Goal: Task Accomplishment & Management: Complete application form

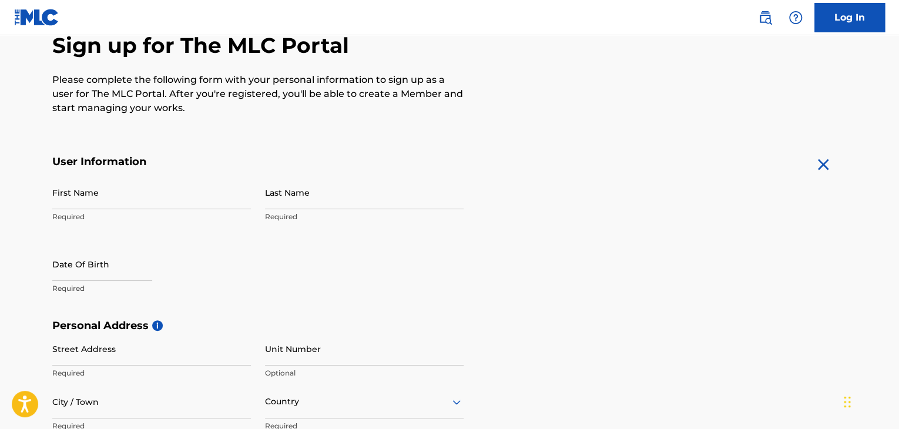
scroll to position [118, 0]
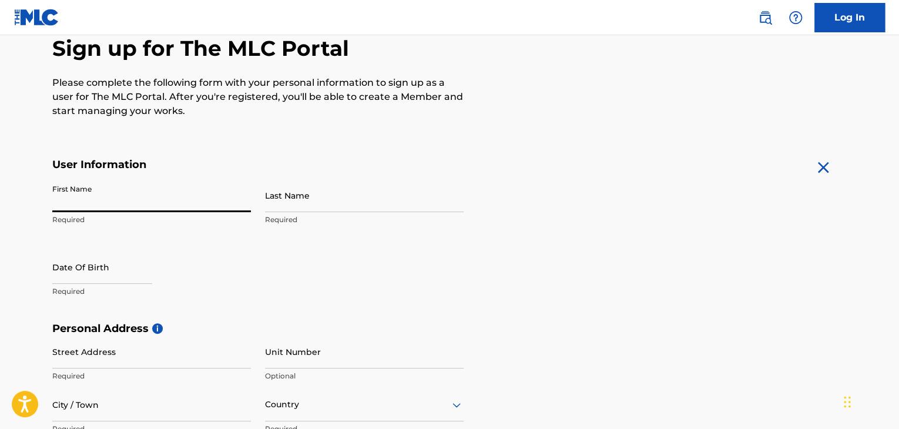
click at [103, 196] on input "First Name" at bounding box center [151, 195] width 199 height 33
type input "Mandy"
type input "[PERSON_NAME]"
type input "[STREET_ADDRESS]"
type input "Roanoke"
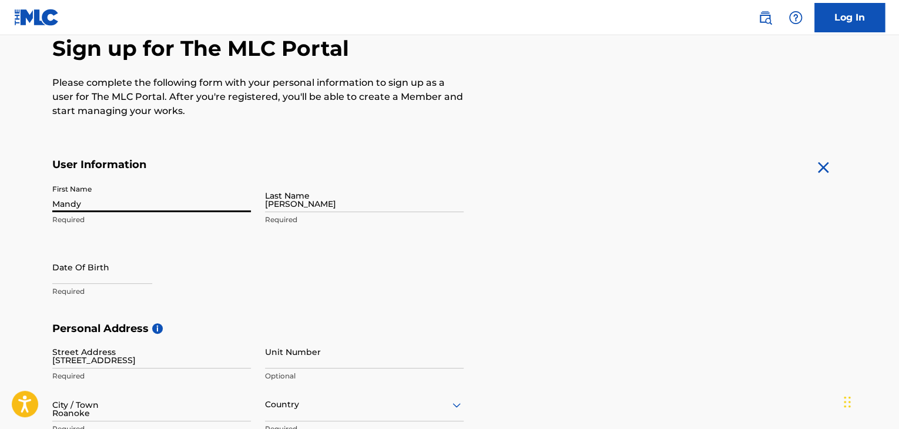
type input "[GEOGRAPHIC_DATA]"
type input "VA"
type input "24018"
type input "540"
type input "4940241"
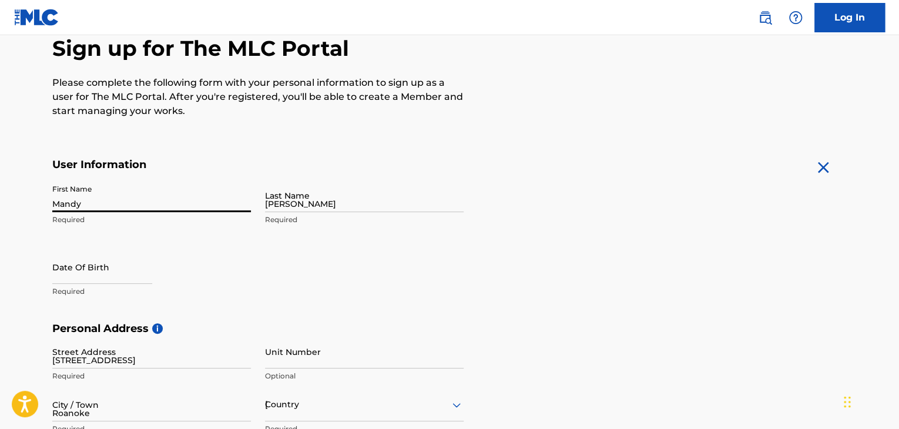
type input "[EMAIL_ADDRESS][DOMAIN_NAME]"
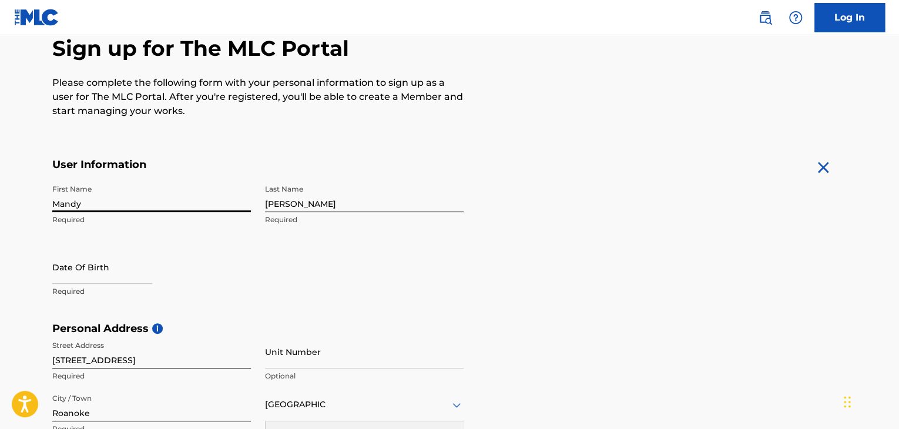
scroll to position [136, 0]
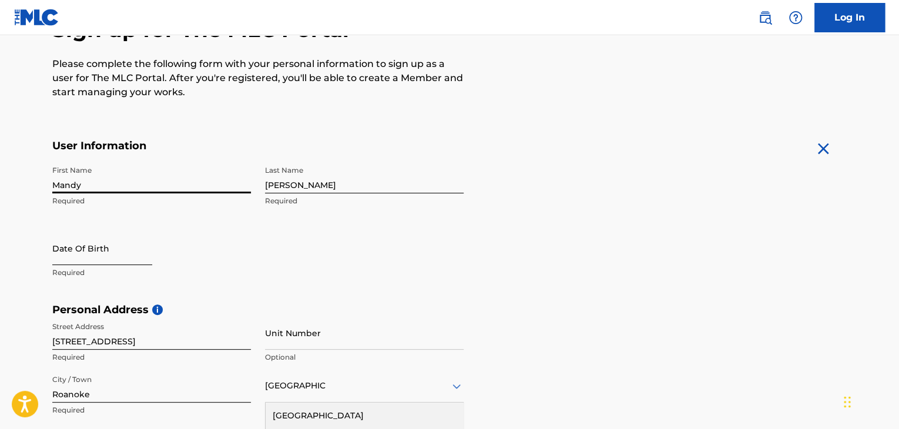
select select "8"
select select "2025"
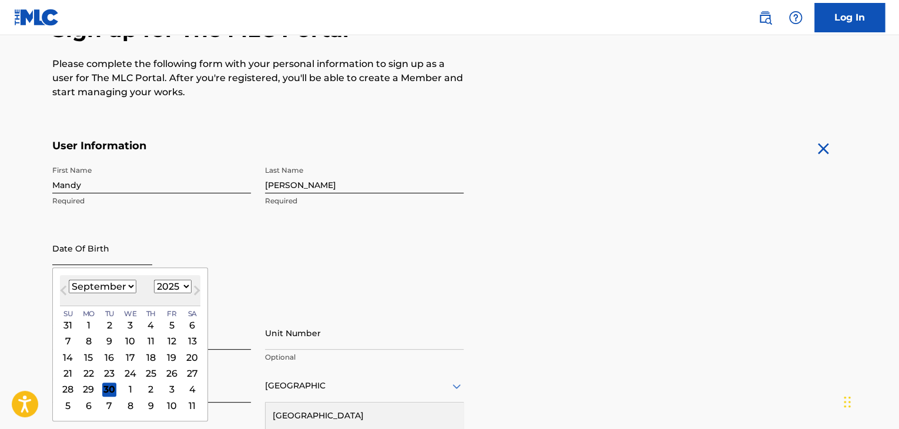
click at [66, 246] on input "text" at bounding box center [102, 248] width 100 height 33
click at [127, 285] on select "January February March April May June July August September October November De…" at bounding box center [103, 287] width 68 height 14
select select "9"
click at [69, 280] on select "January February March April May June July August September October November De…" at bounding box center [103, 287] width 68 height 14
click at [148, 343] on div "9" at bounding box center [151, 341] width 14 height 14
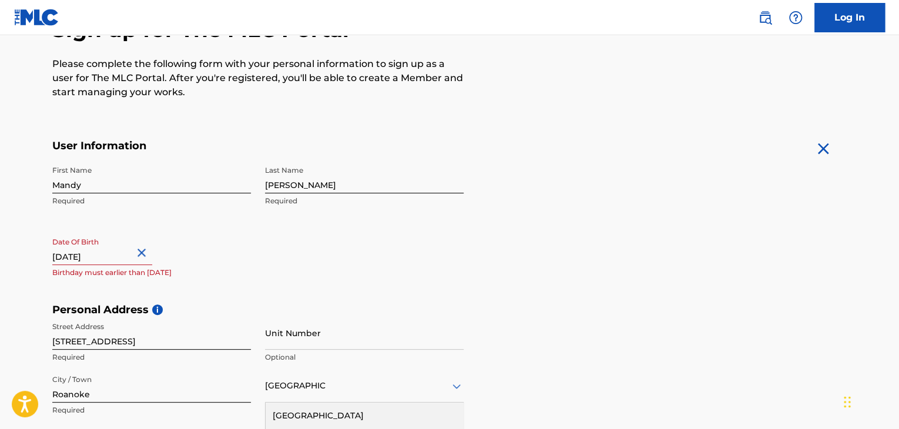
drag, startPoint x: 122, startPoint y: 257, endPoint x: 96, endPoint y: 259, distance: 25.9
click at [96, 259] on input "text" at bounding box center [102, 248] width 100 height 33
select select "9"
select select "2025"
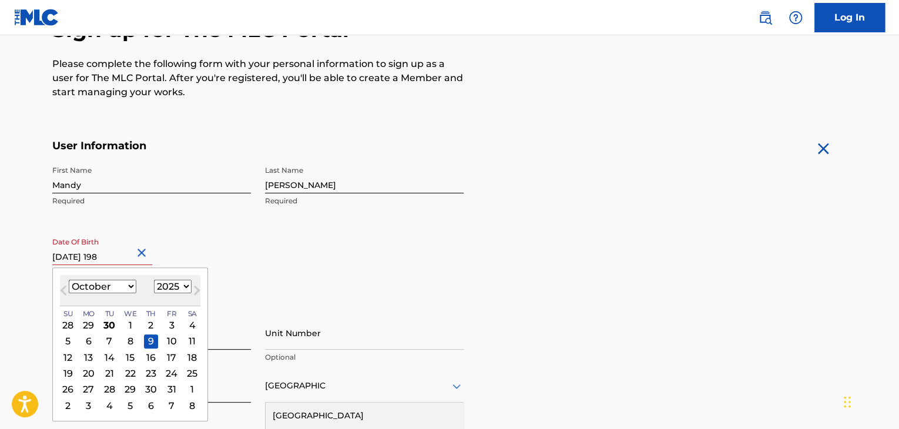
type input "[DATE]"
select select "1981"
type input "[DATE]"
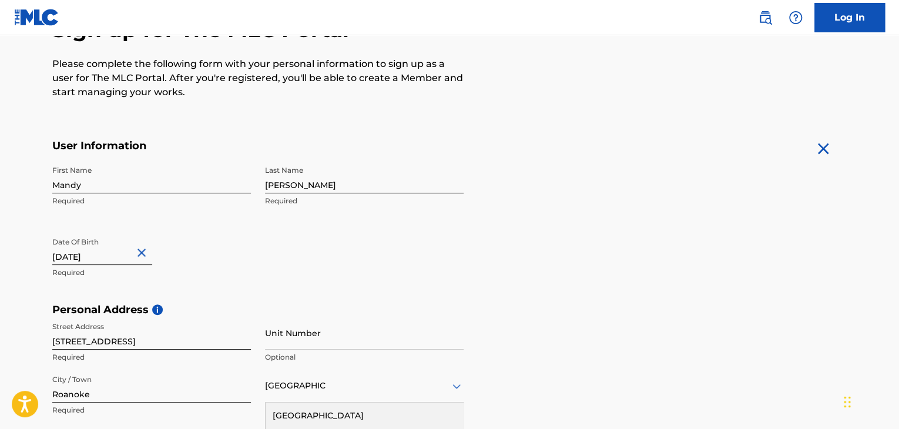
click at [192, 254] on div "Date Of Birth [DEMOGRAPHIC_DATA] Required" at bounding box center [151, 258] width 199 height 53
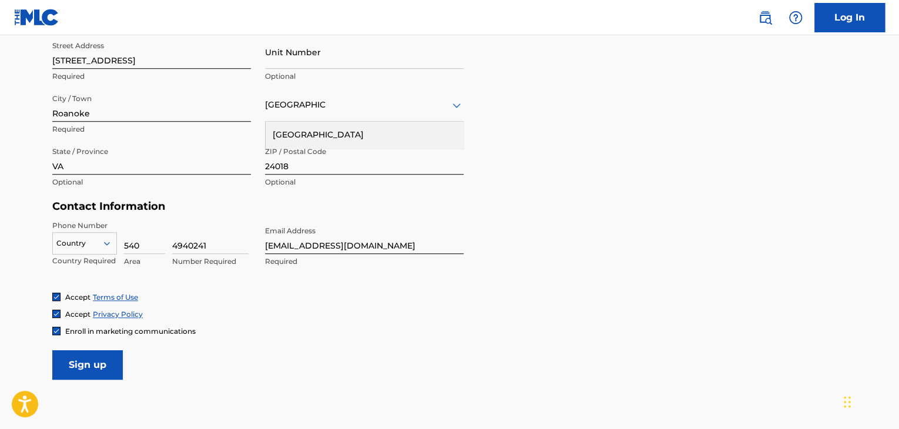
scroll to position [430, 0]
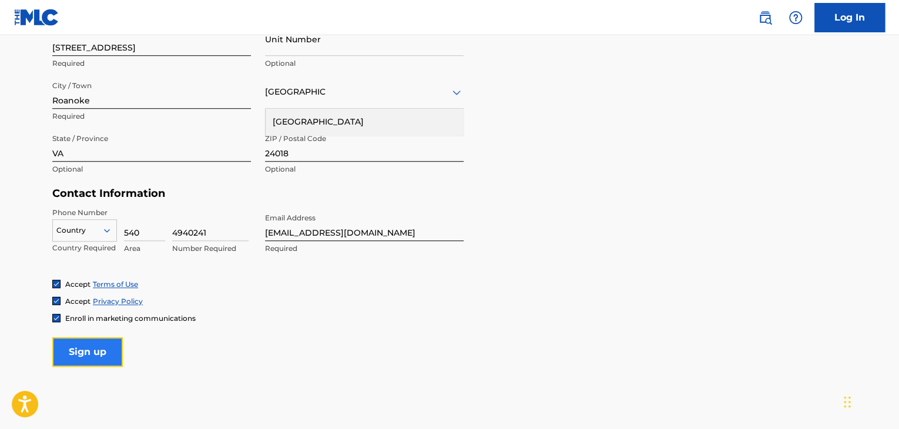
click at [82, 352] on input "Sign up" at bounding box center [87, 351] width 71 height 29
click at [75, 232] on div at bounding box center [84, 230] width 63 height 13
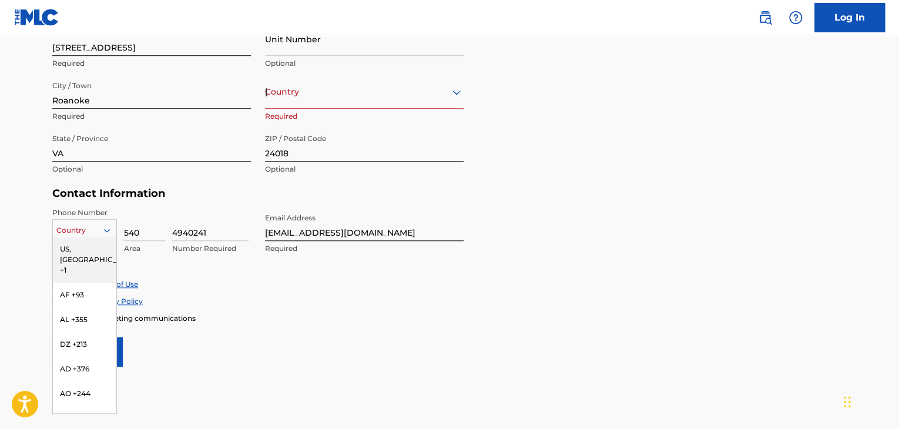
click at [73, 243] on div "US, [GEOGRAPHIC_DATA] +1" at bounding box center [84, 260] width 63 height 46
click at [108, 232] on icon at bounding box center [107, 230] width 11 height 11
click at [108, 231] on icon at bounding box center [107, 230] width 11 height 11
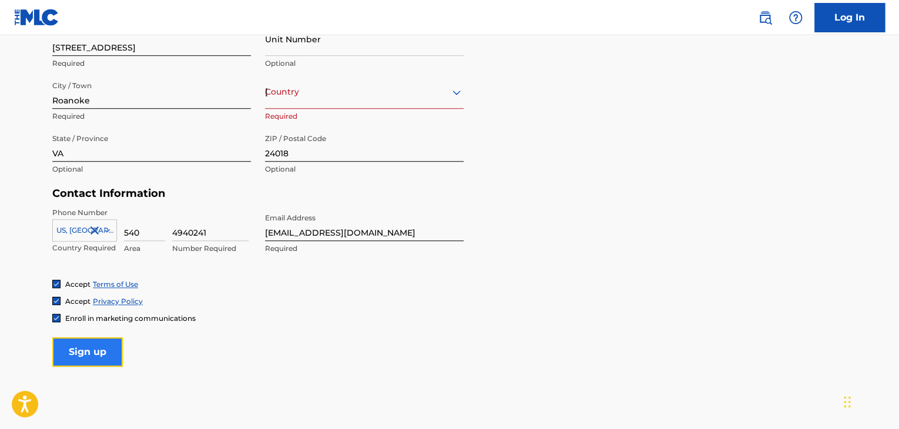
click at [85, 350] on input "Sign up" at bounding box center [87, 351] width 71 height 29
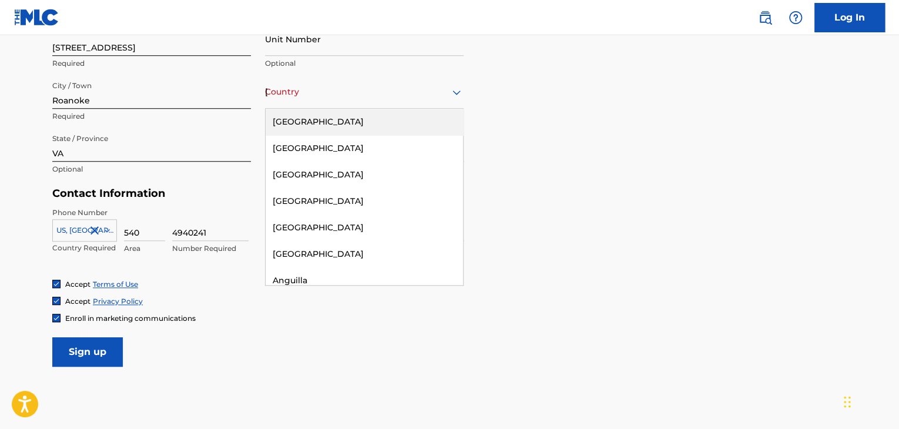
click at [309, 94] on div "[GEOGRAPHIC_DATA]" at bounding box center [364, 92] width 199 height 15
click at [310, 116] on div "[GEOGRAPHIC_DATA]" at bounding box center [364, 122] width 197 height 26
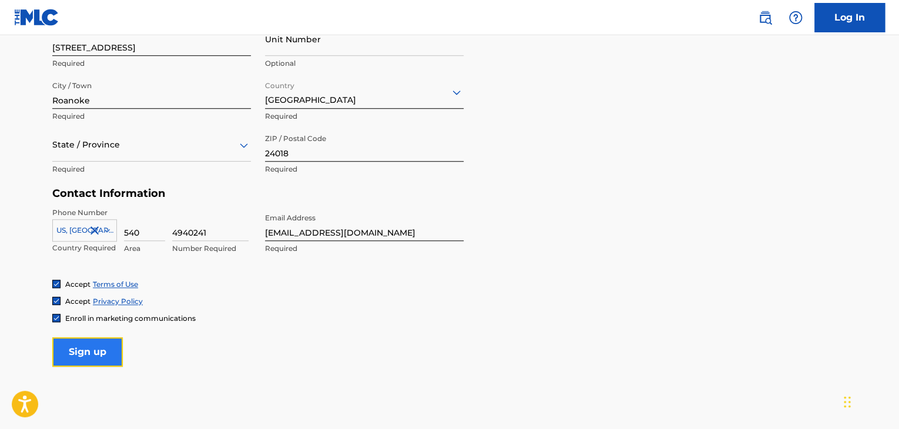
click at [93, 354] on input "Sign up" at bounding box center [87, 351] width 71 height 29
click at [105, 151] on div at bounding box center [151, 144] width 199 height 15
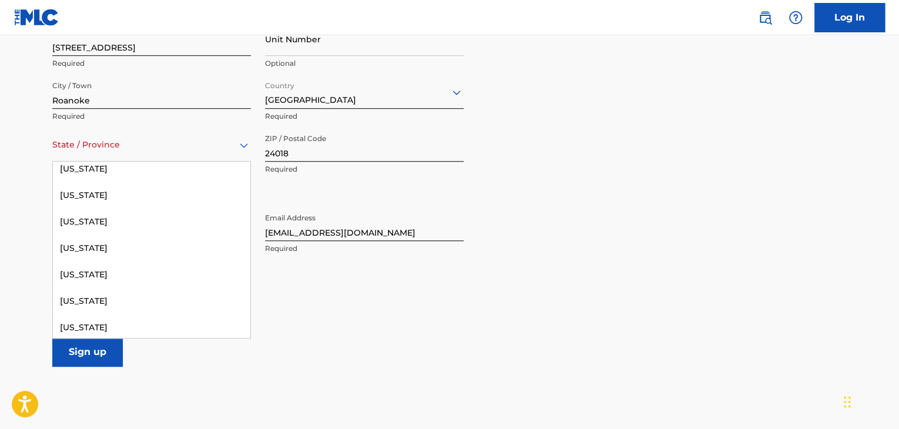
scroll to position [1293, 0]
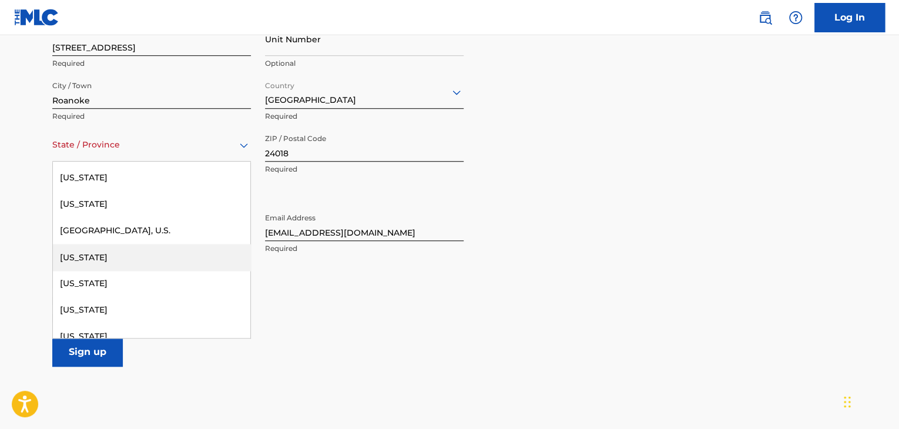
click at [95, 251] on div "[US_STATE]" at bounding box center [151, 257] width 197 height 26
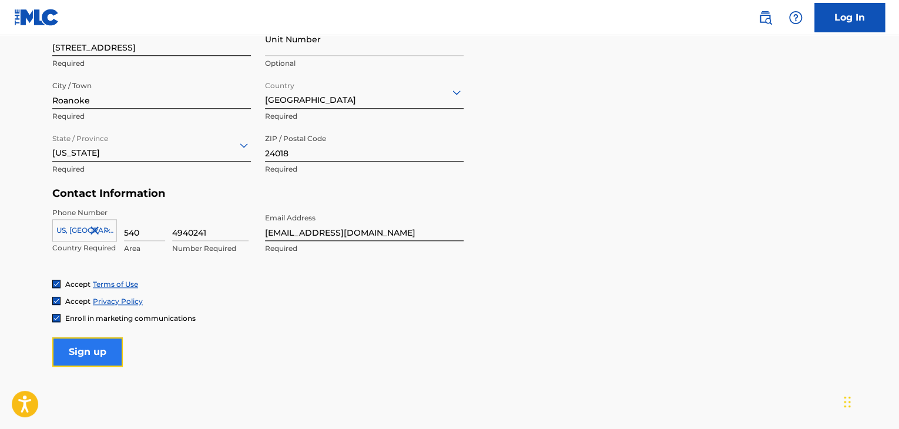
click at [96, 353] on input "Sign up" at bounding box center [87, 351] width 71 height 29
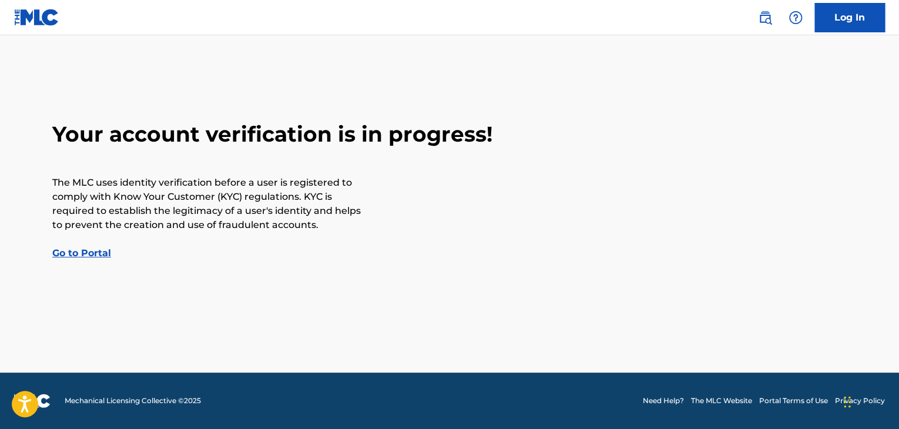
click at [83, 253] on link "Go to Portal" at bounding box center [81, 252] width 59 height 11
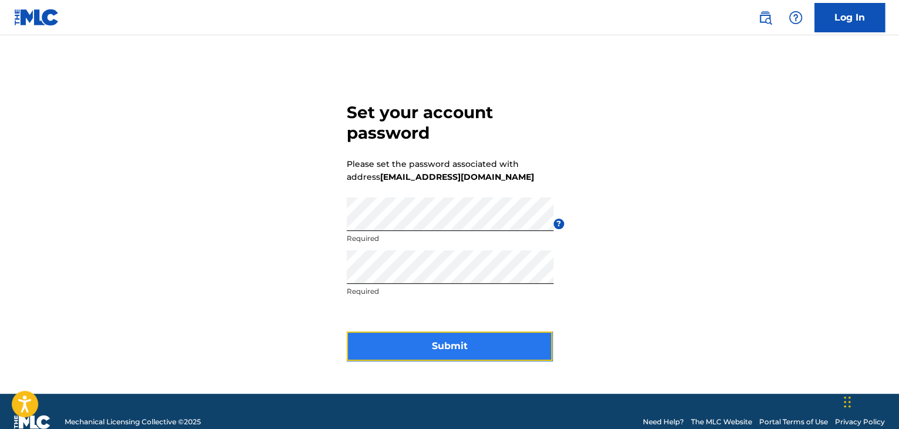
click at [449, 350] on button "Submit" at bounding box center [450, 345] width 206 height 29
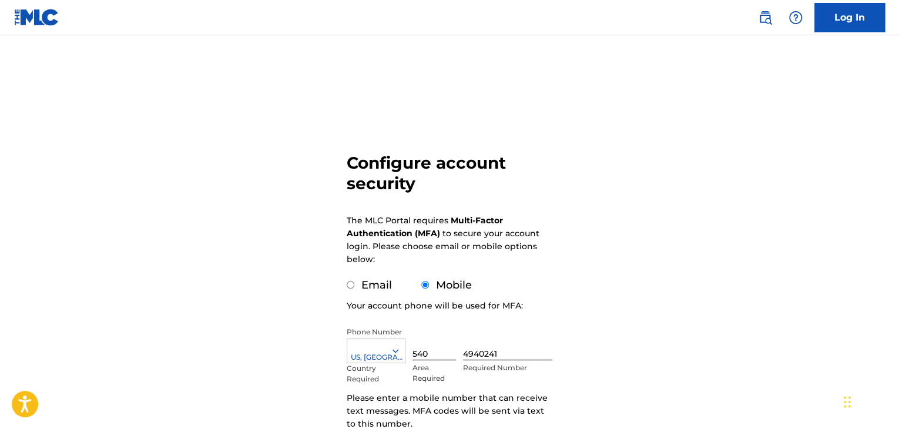
click at [352, 287] on input "Email" at bounding box center [351, 285] width 8 height 8
radio input "true"
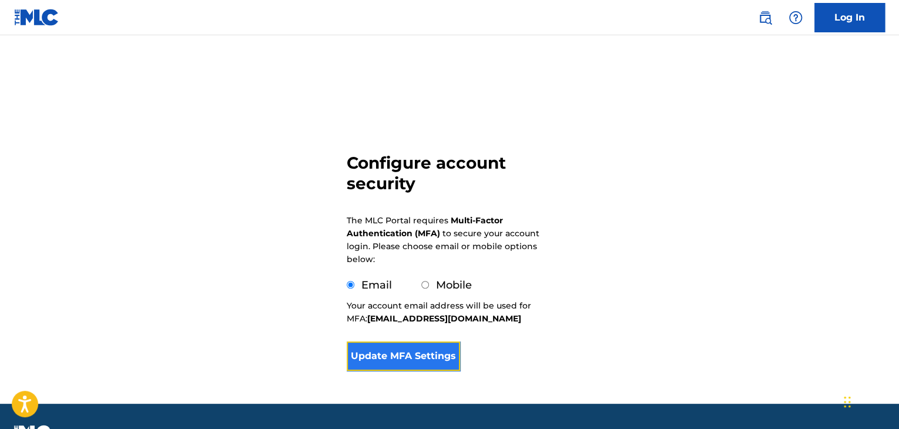
click at [395, 363] on button "Update MFA Settings" at bounding box center [403, 355] width 113 height 29
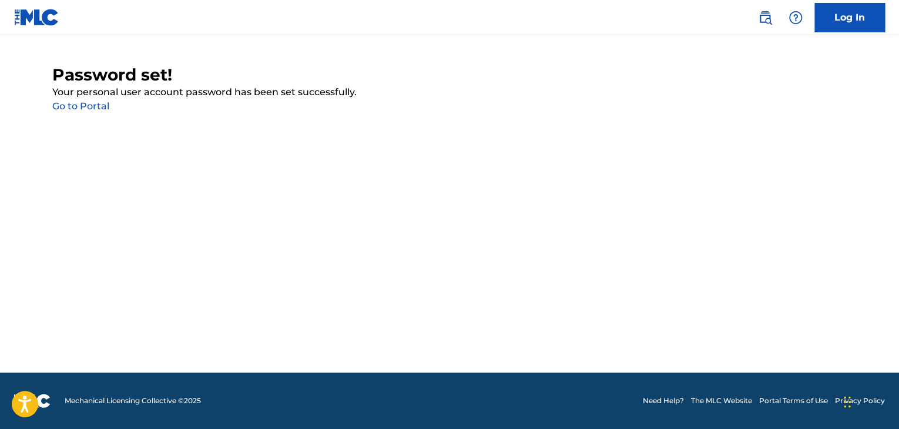
click at [92, 108] on link "Go to Portal" at bounding box center [80, 105] width 57 height 11
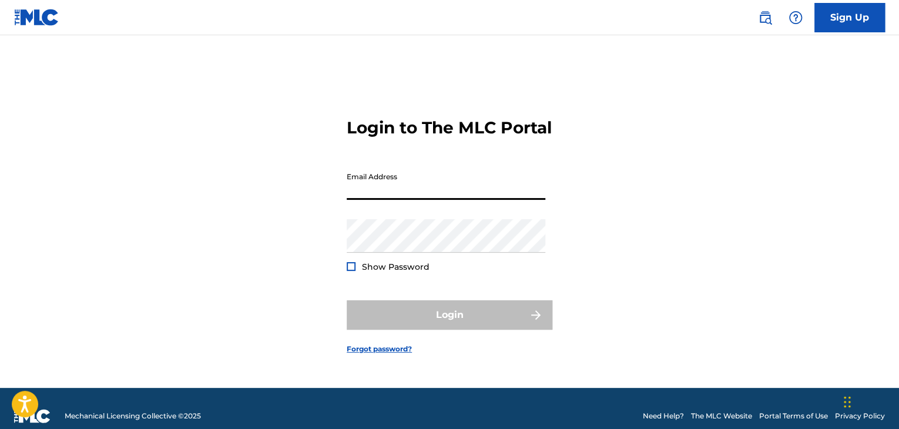
click at [357, 192] on input "Email Address" at bounding box center [446, 182] width 199 height 33
type input "[EMAIL_ADDRESS][DOMAIN_NAME]"
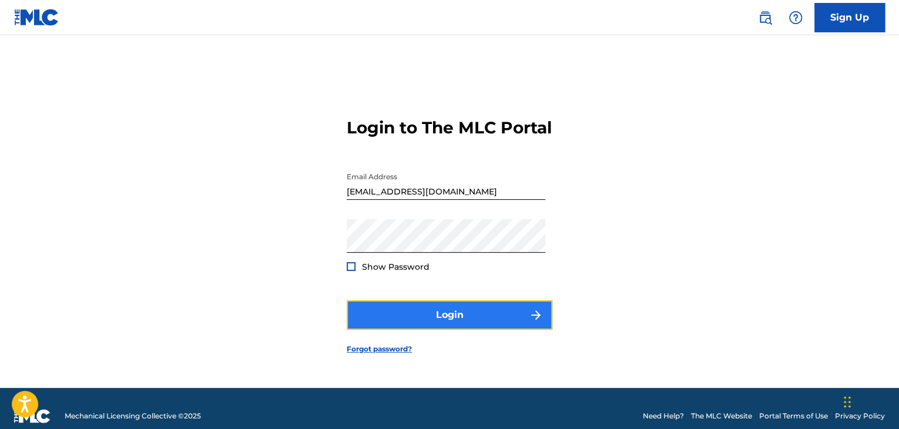
click at [377, 319] on button "Login" at bounding box center [450, 314] width 206 height 29
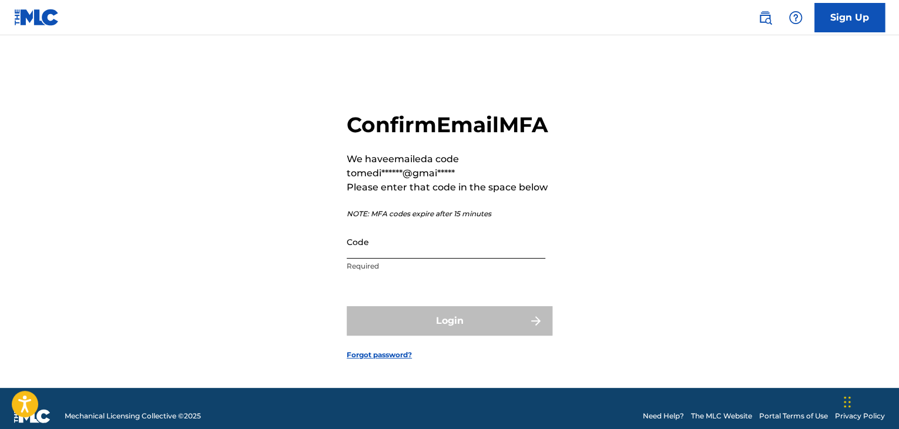
click at [369, 259] on input "Code" at bounding box center [446, 241] width 199 height 33
paste input "059477"
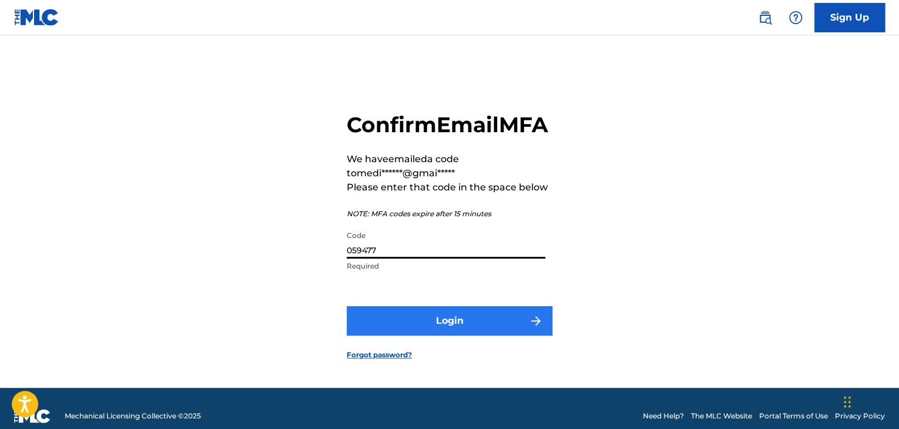
type input "059477"
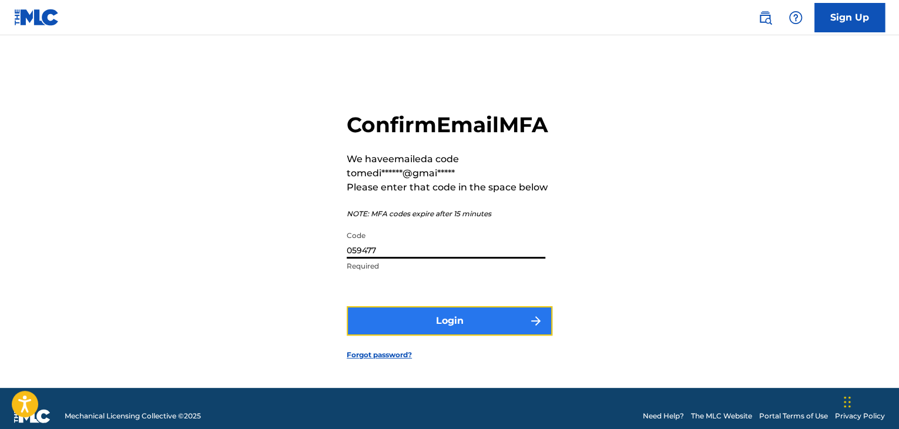
click at [440, 336] on button "Login" at bounding box center [450, 320] width 206 height 29
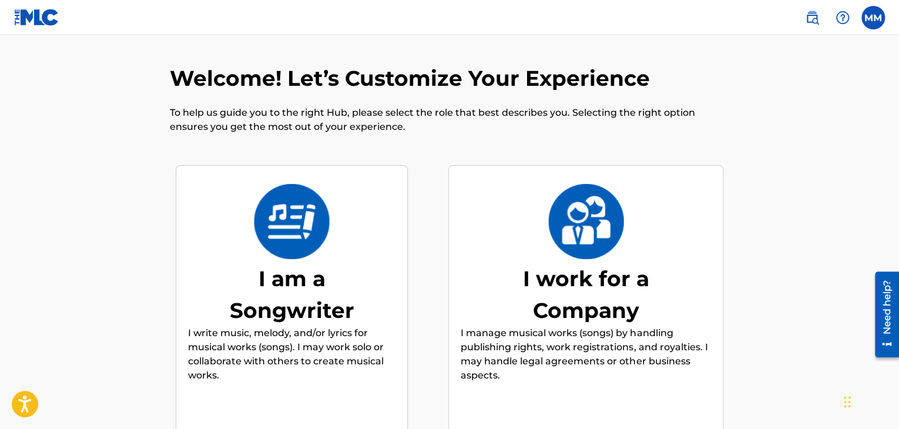
click at [291, 283] on div "I am a Songwriter" at bounding box center [292, 294] width 176 height 63
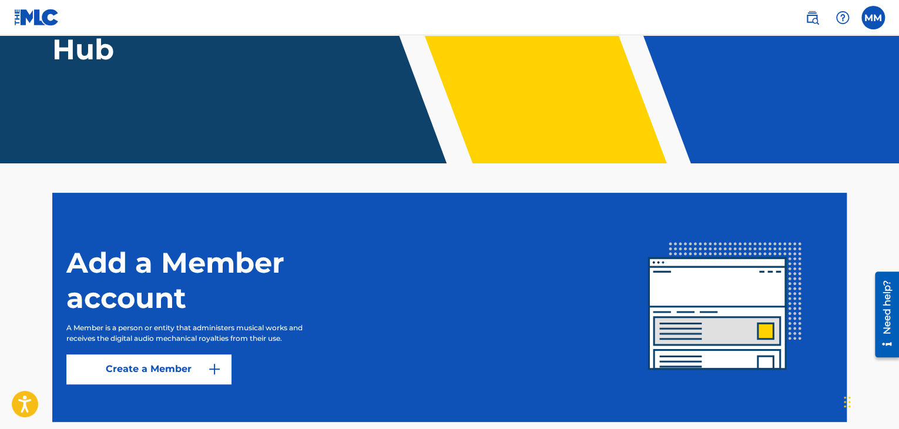
scroll to position [223, 0]
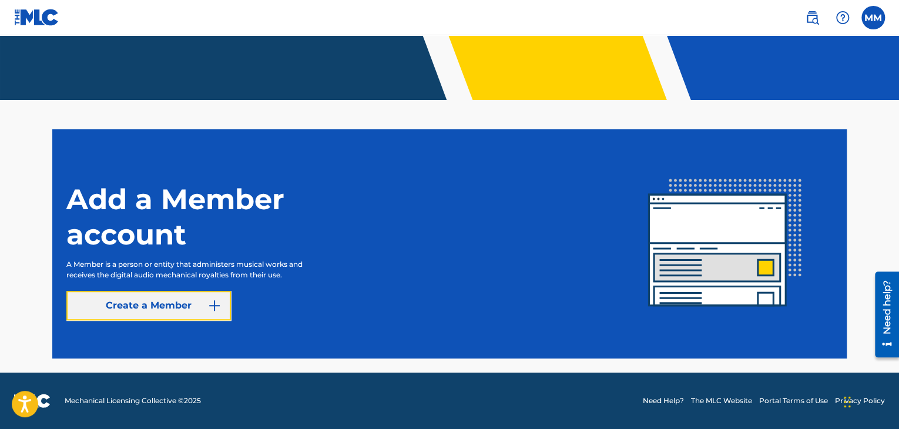
click at [155, 305] on link "Create a Member" at bounding box center [148, 305] width 165 height 29
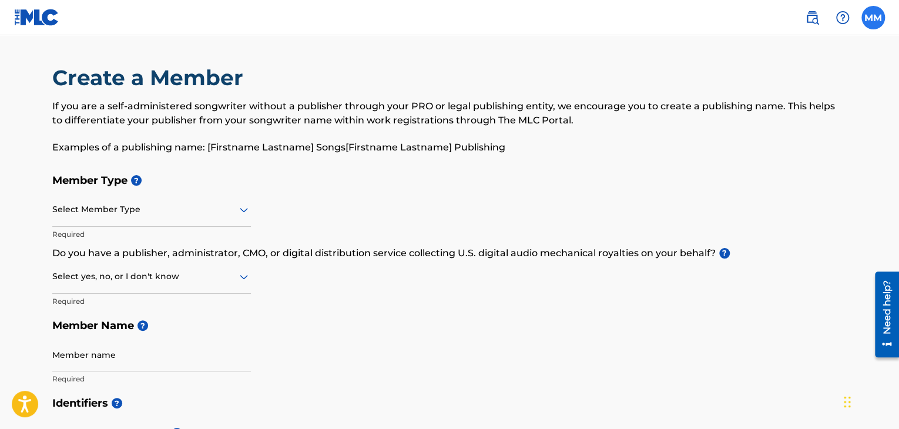
click at [870, 21] on label at bounding box center [873, 18] width 24 height 24
click at [873, 18] on input "MM Mandy Montgomery mediacopop@gmail.com Notification Preferences Profile Log o…" at bounding box center [873, 18] width 0 height 0
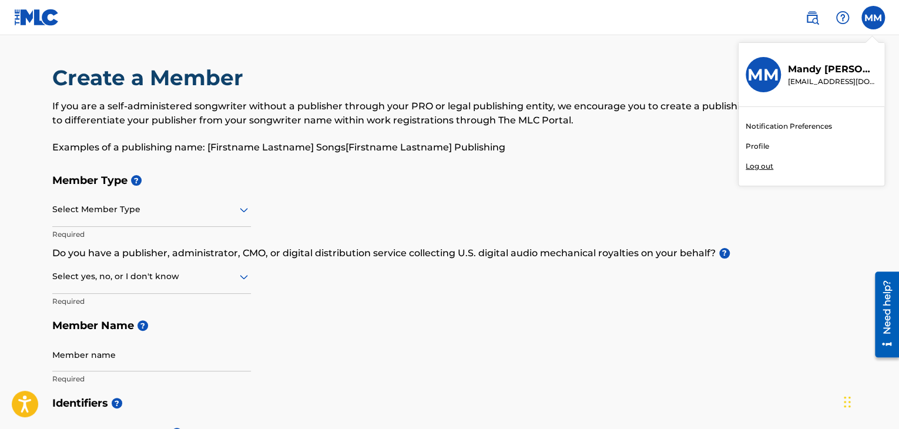
click at [39, 19] on img at bounding box center [36, 17] width 45 height 17
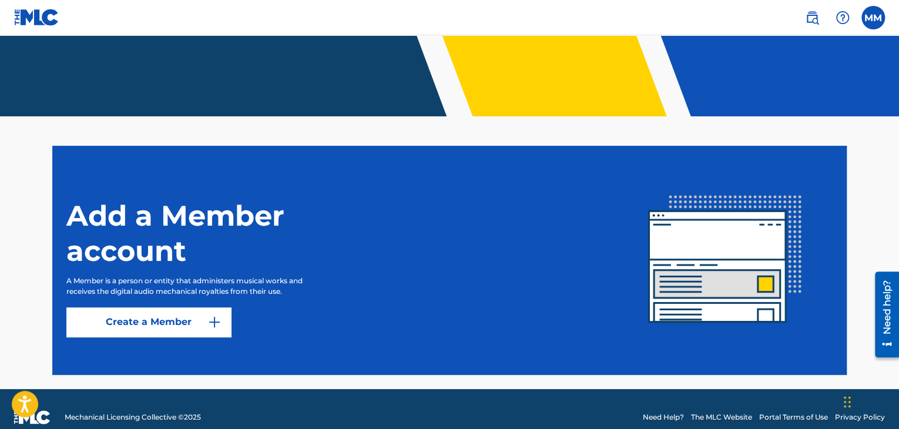
scroll to position [223, 0]
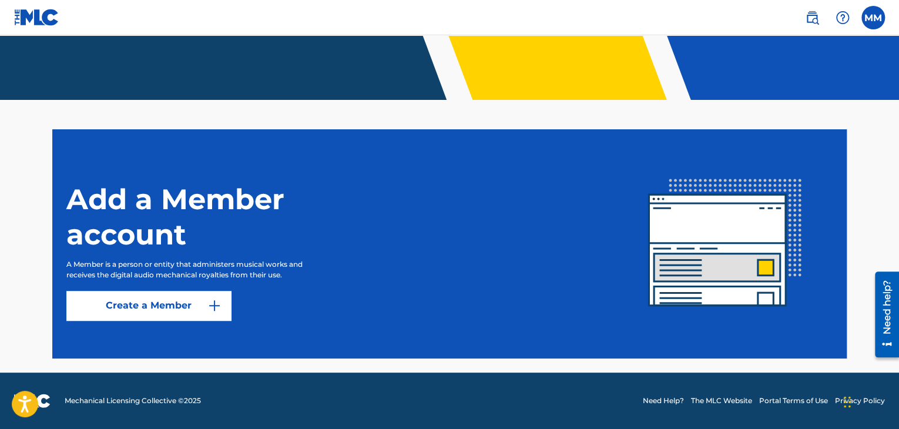
click at [706, 250] on img at bounding box center [725, 243] width 215 height 215
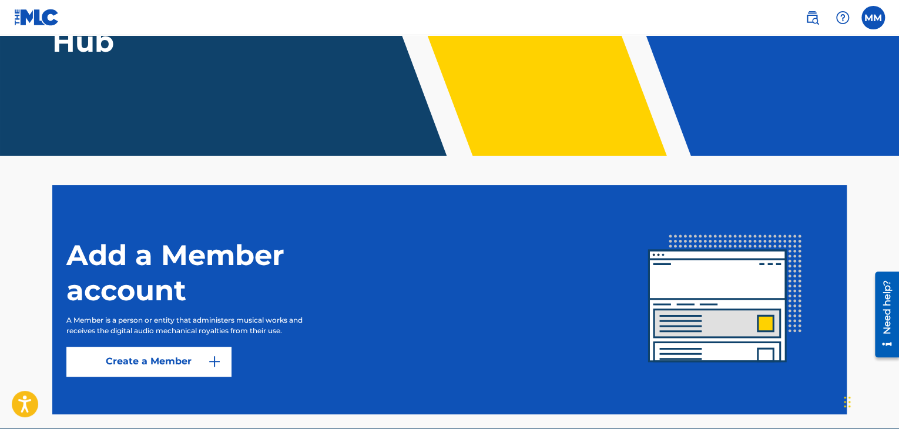
scroll to position [176, 0]
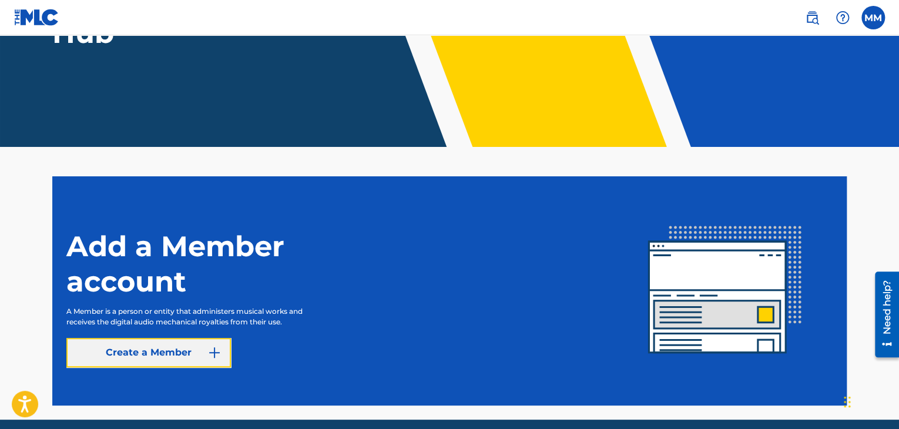
click at [165, 358] on link "Create a Member" at bounding box center [148, 352] width 165 height 29
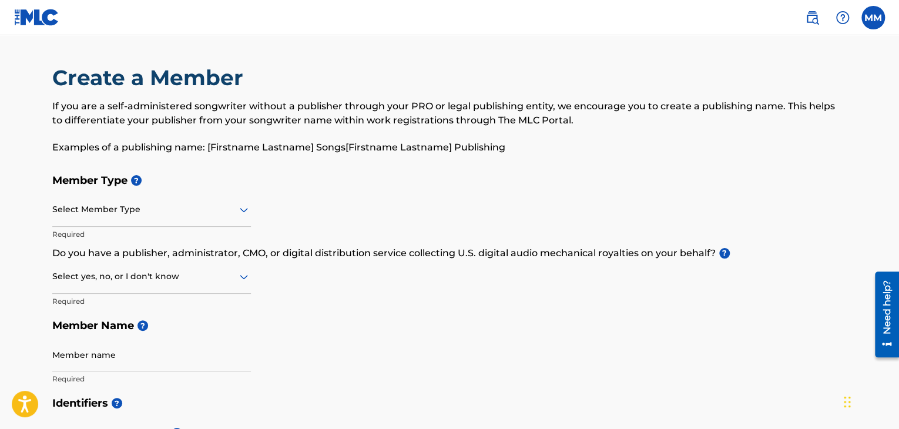
click at [155, 210] on div at bounding box center [151, 209] width 199 height 15
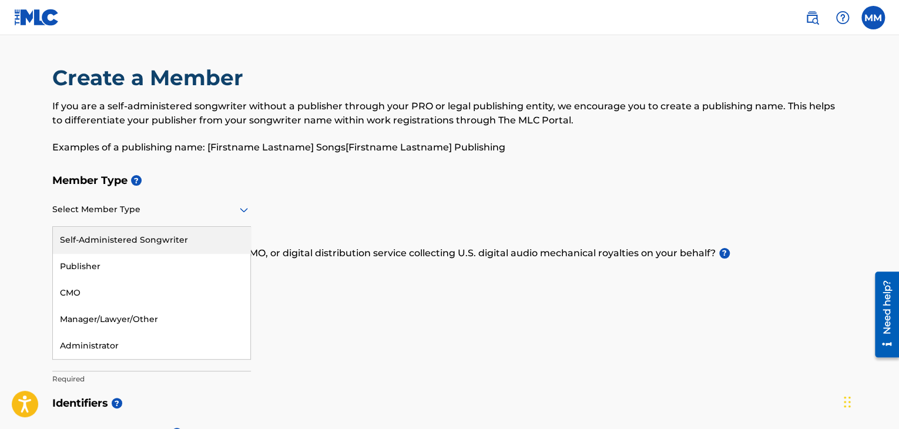
click at [277, 193] on div "Member Type ? 5 results available. Use Up and Down to choose options, press Ent…" at bounding box center [449, 279] width 794 height 223
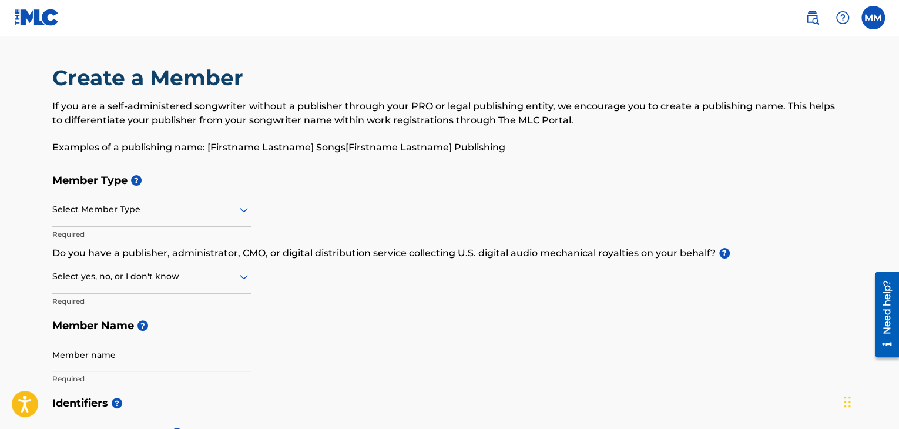
click at [128, 213] on div at bounding box center [151, 209] width 199 height 15
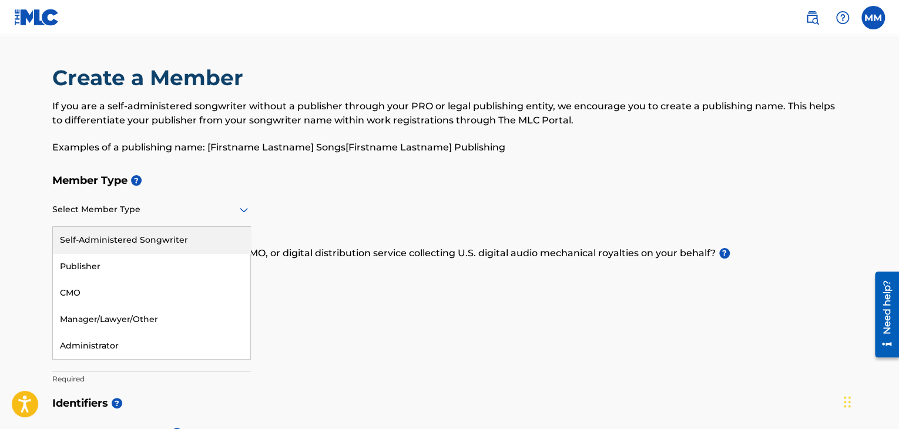
click at [128, 213] on div at bounding box center [151, 209] width 199 height 15
click at [90, 239] on div "Self-Administered Songwriter" at bounding box center [151, 240] width 197 height 26
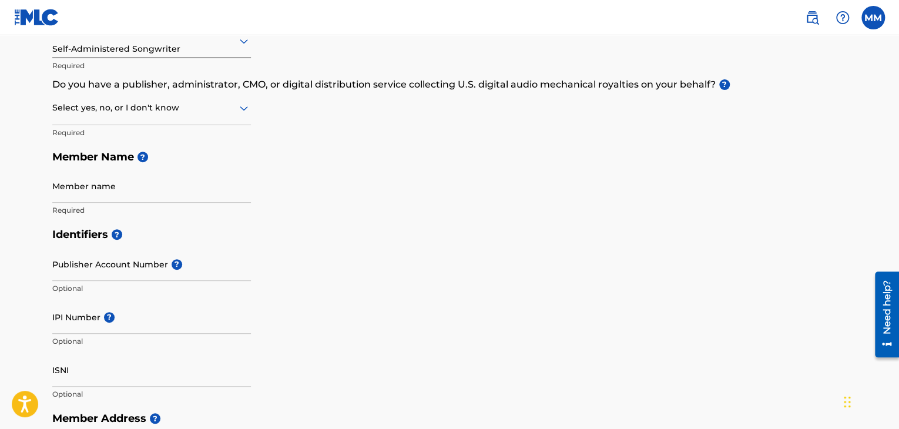
scroll to position [176, 0]
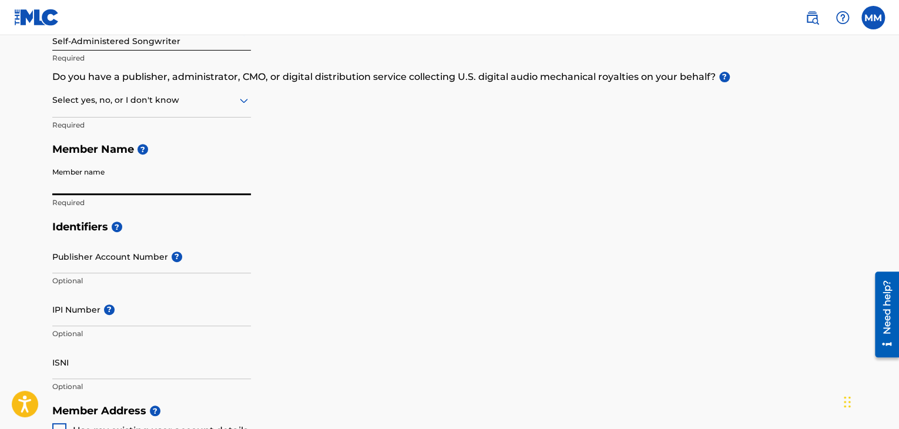
click at [72, 182] on input "Member name" at bounding box center [151, 178] width 199 height 33
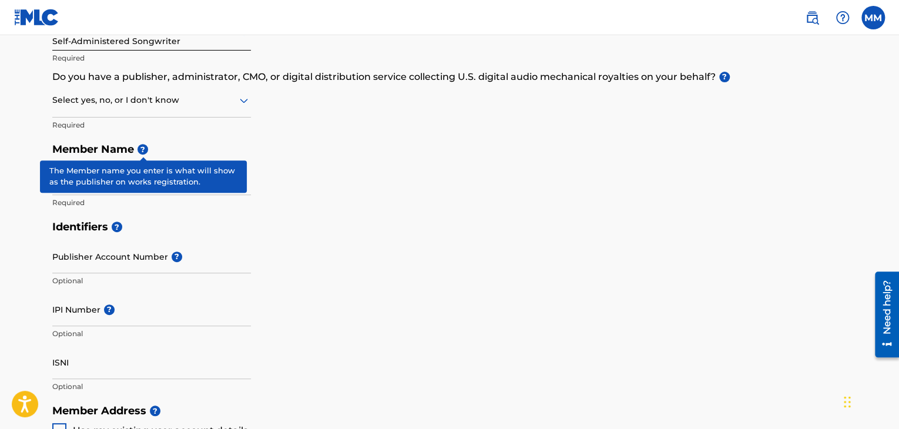
click at [141, 150] on span "?" at bounding box center [142, 149] width 11 height 11
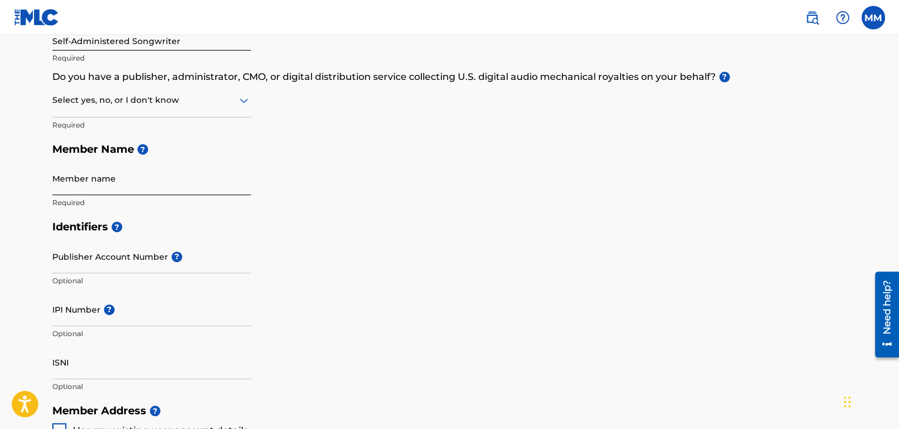
click at [66, 180] on input "Member name" at bounding box center [151, 178] width 199 height 33
click at [79, 188] on input "Member name" at bounding box center [151, 178] width 199 height 33
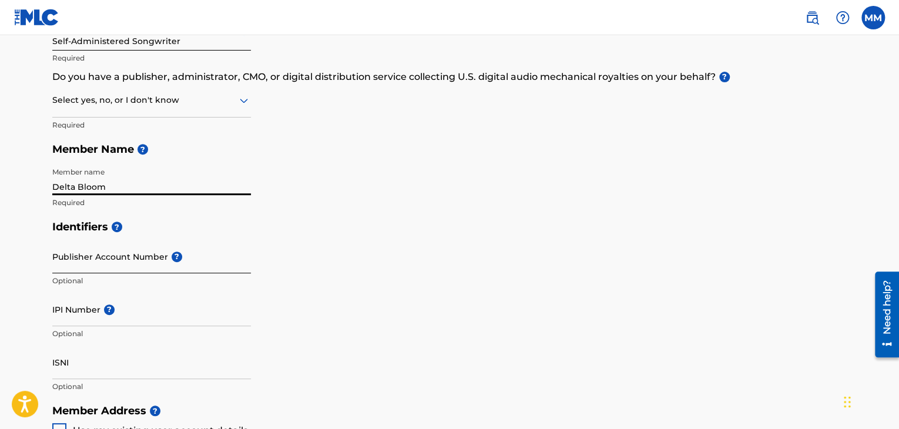
type input "Delta Bloom"
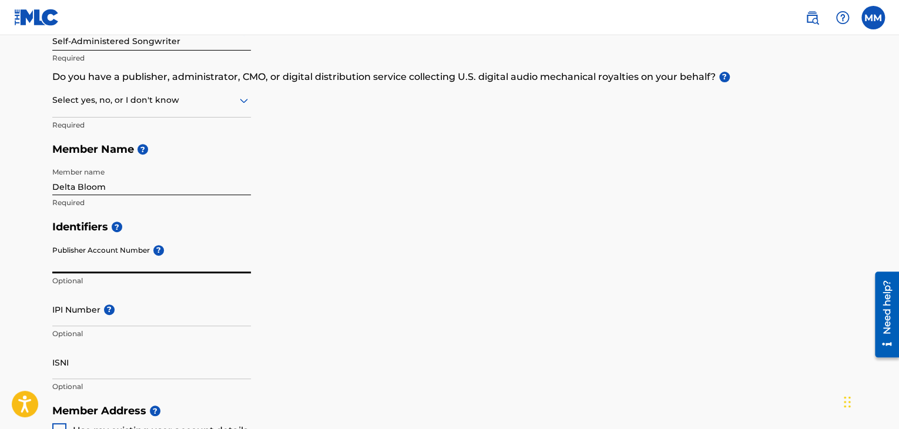
click at [93, 264] on input "Publisher Account Number ?" at bounding box center [151, 256] width 199 height 33
click at [59, 316] on input "IPI Number ?" at bounding box center [151, 309] width 199 height 33
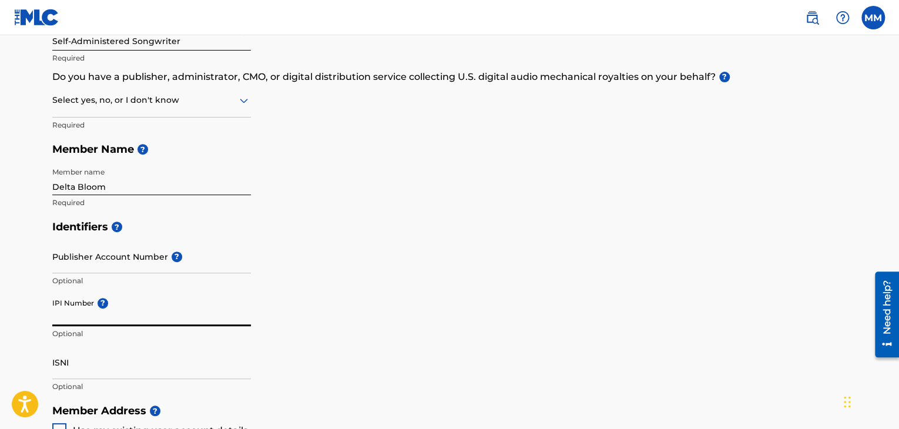
click at [65, 316] on input "IPI Number ?" at bounding box center [151, 309] width 199 height 33
paste input "01304641292"
type input "01304641292"
click at [73, 376] on input "ISNI" at bounding box center [151, 362] width 199 height 33
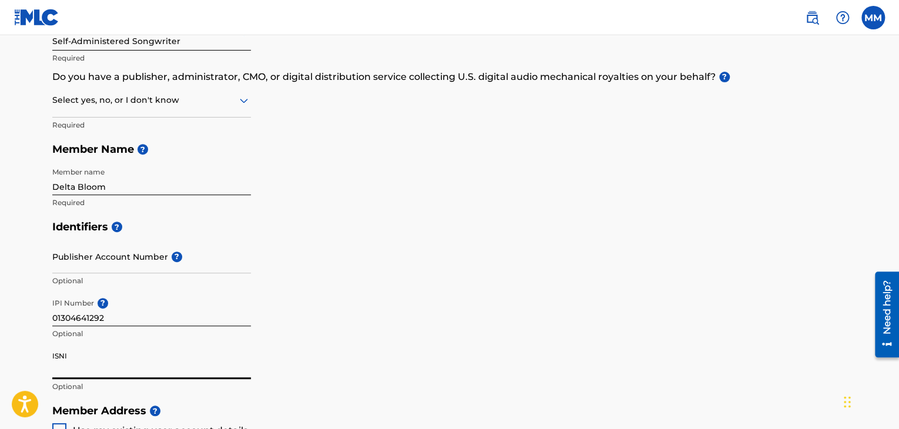
click at [68, 371] on input "ISNI" at bounding box center [151, 362] width 199 height 33
paste input "0000000528622757"
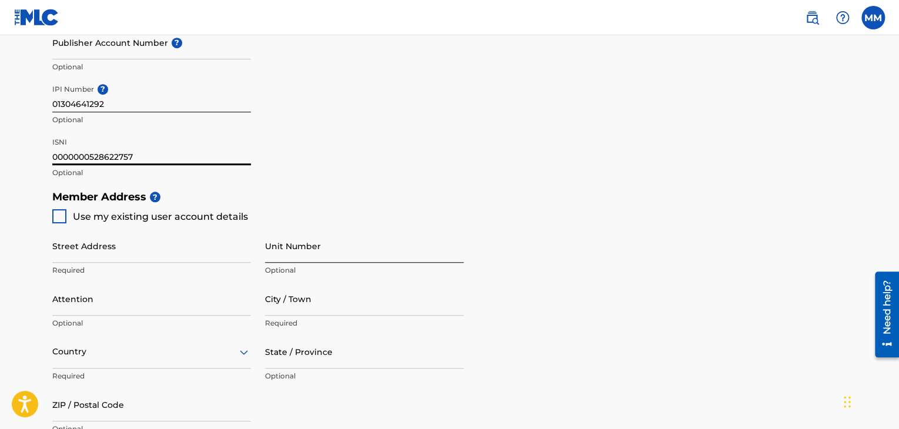
scroll to position [411, 0]
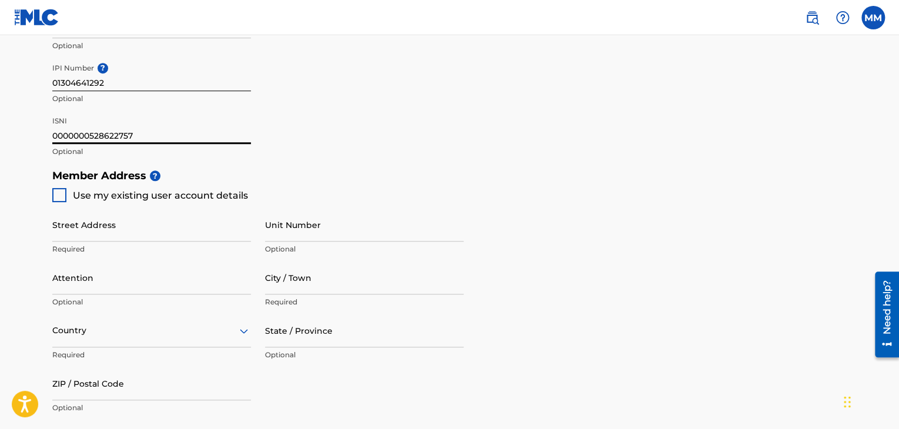
type input "0000000528622757"
click at [56, 194] on div at bounding box center [59, 195] width 14 height 14
type input "[STREET_ADDRESS]"
type input "Roanoke"
type input "24018"
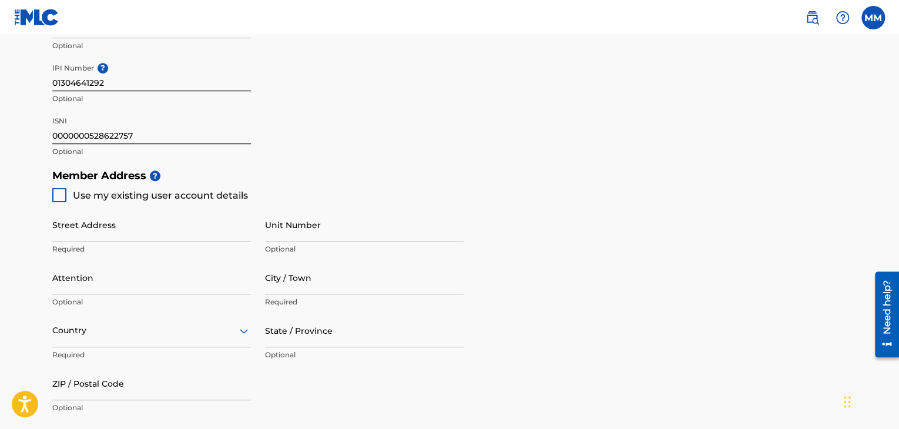
type input "540"
type input "4940241"
type input "[EMAIL_ADDRESS][DOMAIN_NAME]"
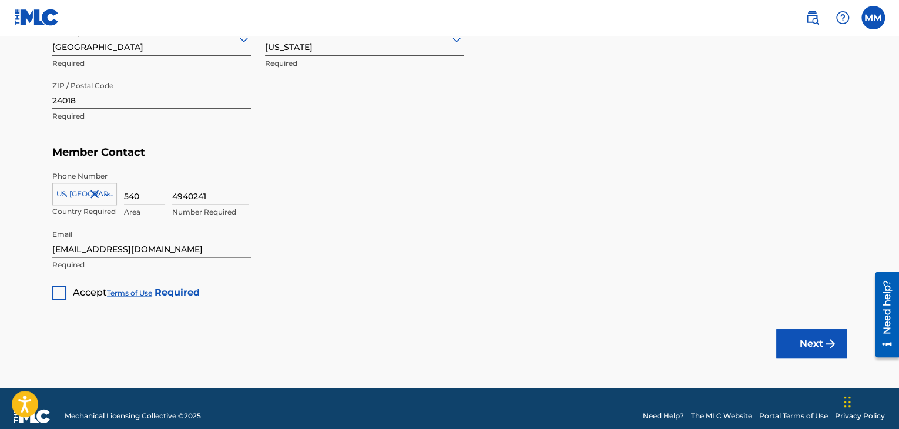
scroll to position [705, 0]
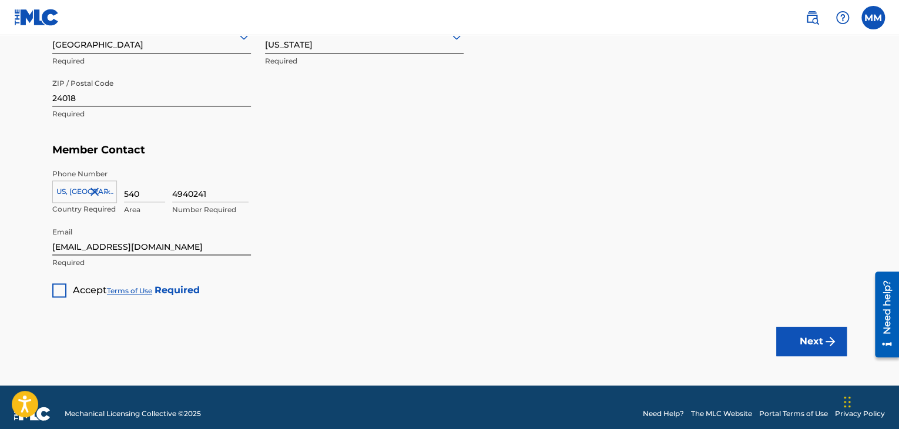
click at [59, 291] on div at bounding box center [59, 290] width 14 height 14
click at [794, 343] on button "Next" at bounding box center [811, 341] width 71 height 29
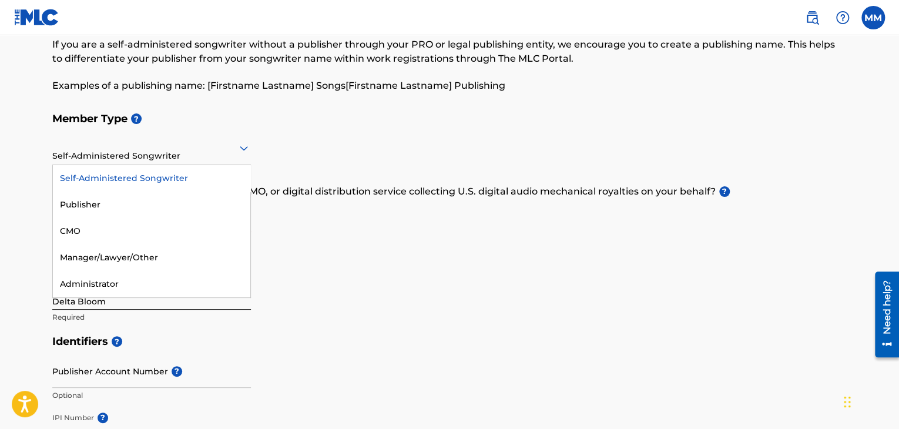
click at [157, 159] on div "Self-Administered Songwriter" at bounding box center [151, 147] width 199 height 29
click at [128, 200] on div "Publisher" at bounding box center [151, 205] width 197 height 26
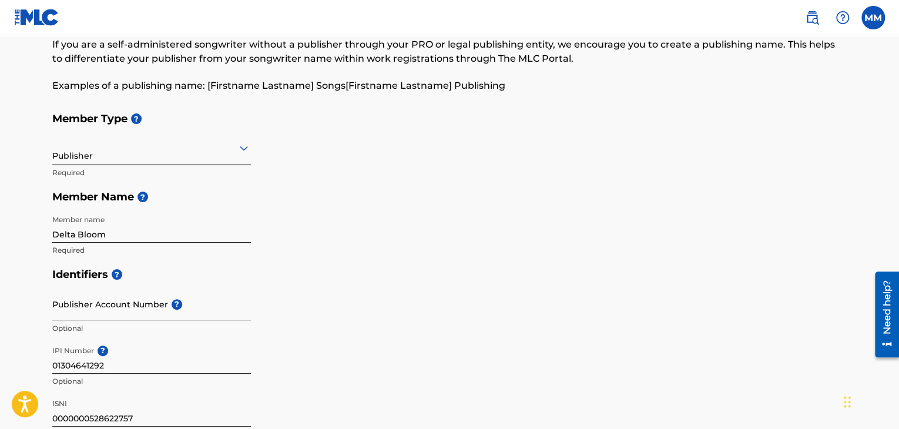
click at [113, 236] on input "Delta Bloom" at bounding box center [151, 225] width 199 height 33
drag, startPoint x: 113, startPoint y: 236, endPoint x: 44, endPoint y: 235, distance: 68.8
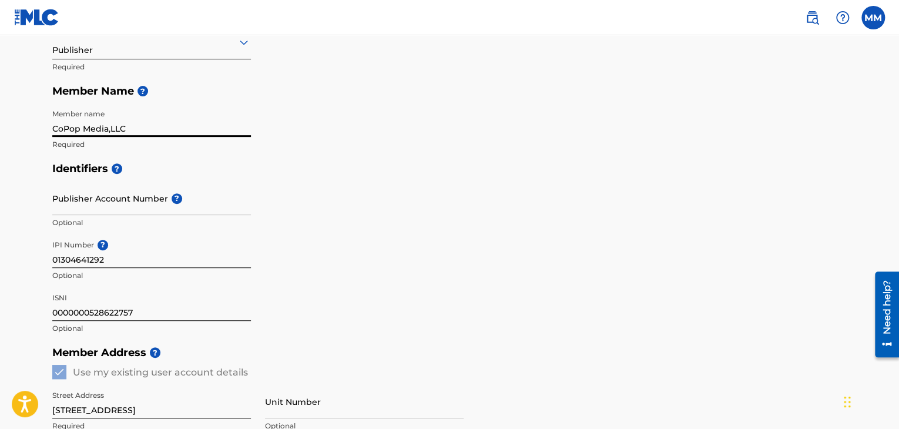
scroll to position [179, 0]
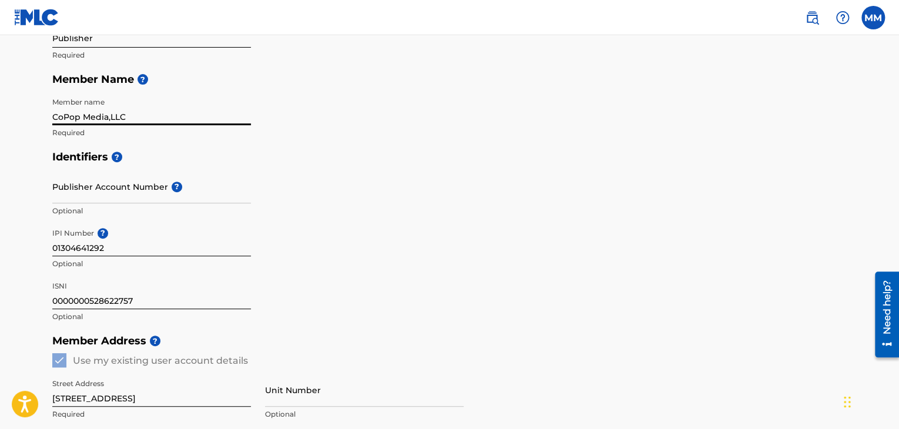
type input "CoPop Media,LLC"
drag, startPoint x: 107, startPoint y: 249, endPoint x: 31, endPoint y: 249, distance: 76.4
click at [31, 249] on main "Create a Member If you are a self-administered songwriter without a publisher t…" at bounding box center [449, 350] width 899 height 988
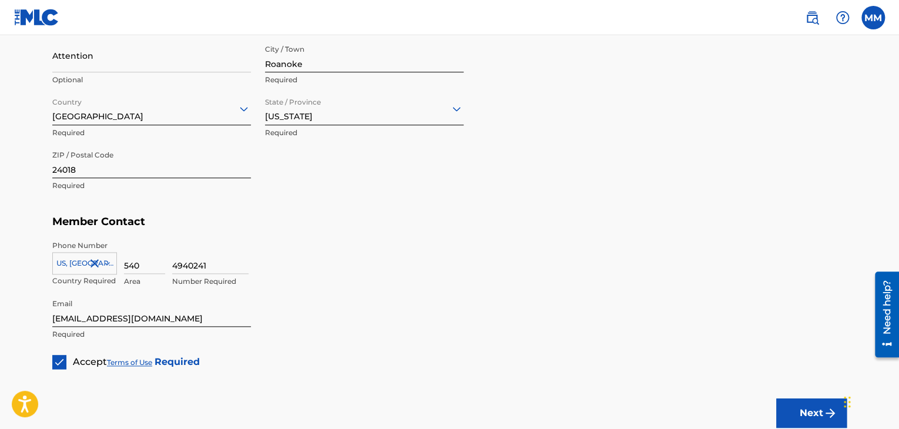
scroll to position [588, 0]
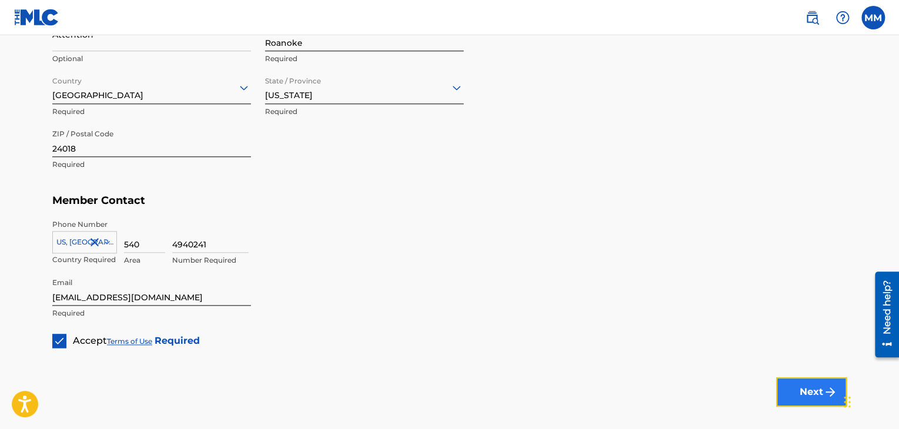
click at [806, 391] on button "Next" at bounding box center [811, 391] width 71 height 29
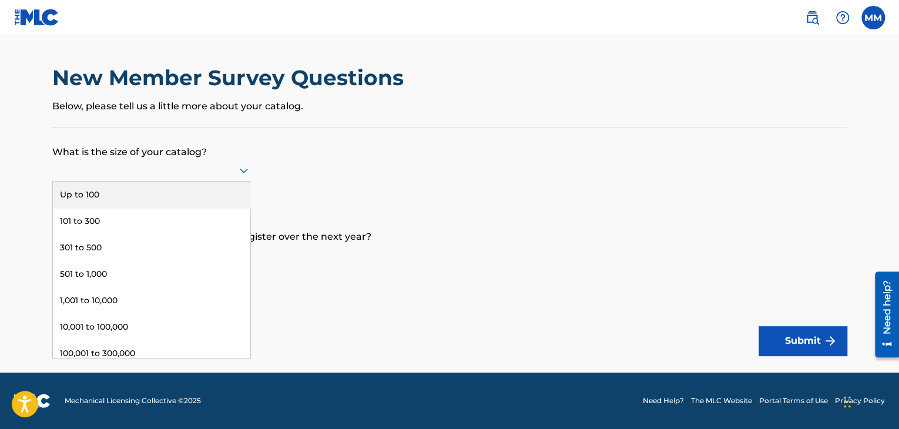
click at [137, 170] on div at bounding box center [151, 170] width 199 height 15
click at [125, 193] on div "Up to 100" at bounding box center [151, 195] width 197 height 26
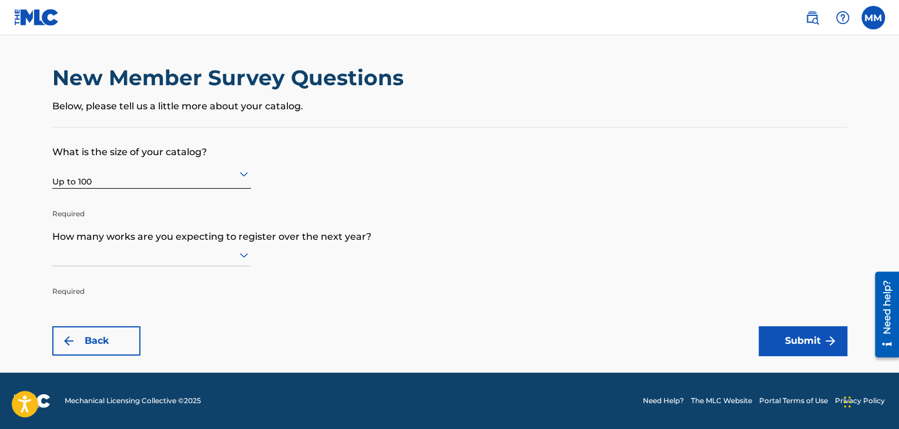
click at [241, 254] on icon at bounding box center [244, 255] width 8 height 5
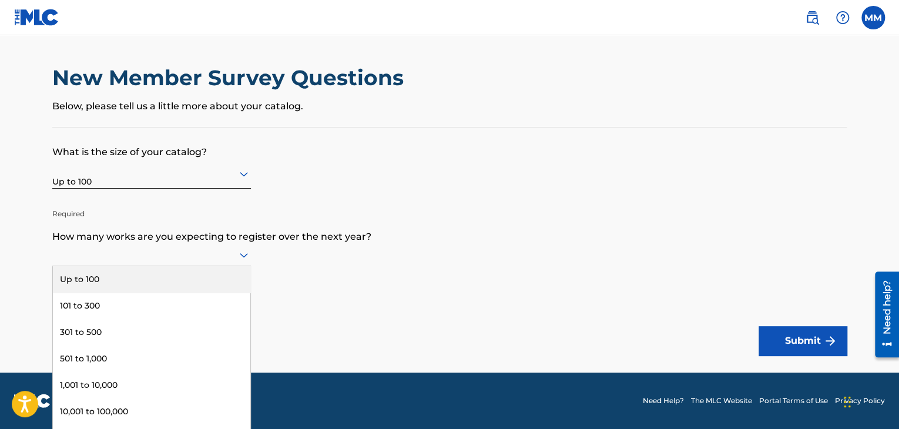
click at [116, 278] on div "Up to 100" at bounding box center [151, 279] width 197 height 26
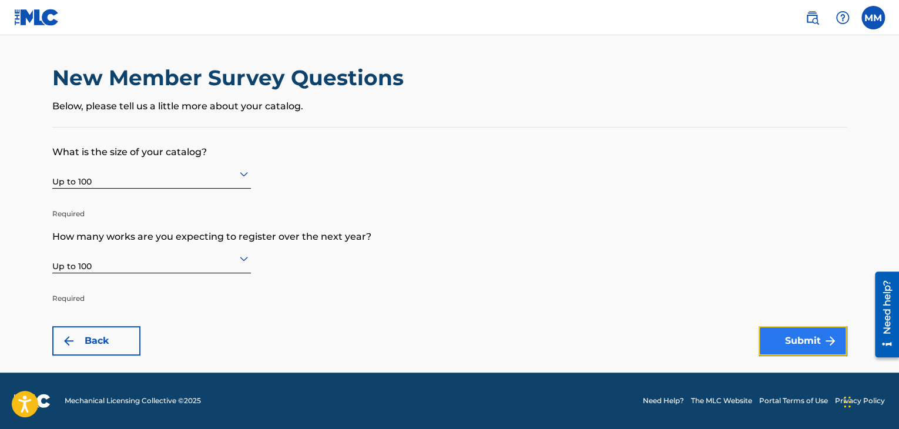
click at [779, 345] on button "Submit" at bounding box center [803, 340] width 88 height 29
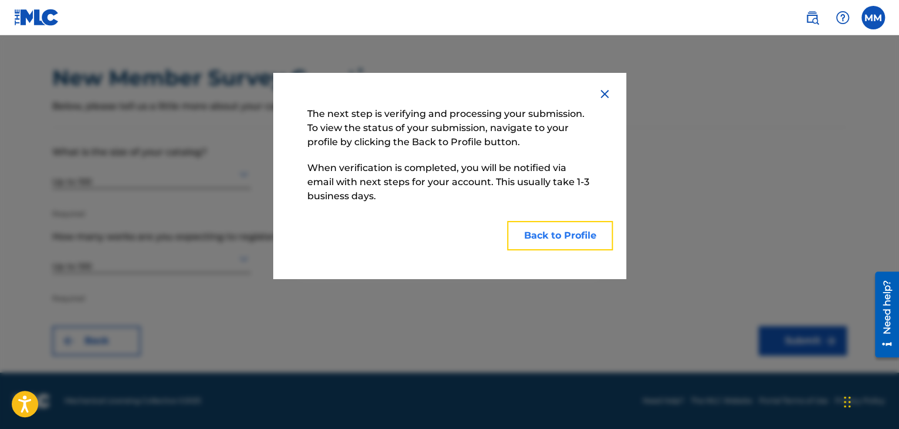
click at [564, 239] on button "Back to Profile" at bounding box center [560, 235] width 106 height 29
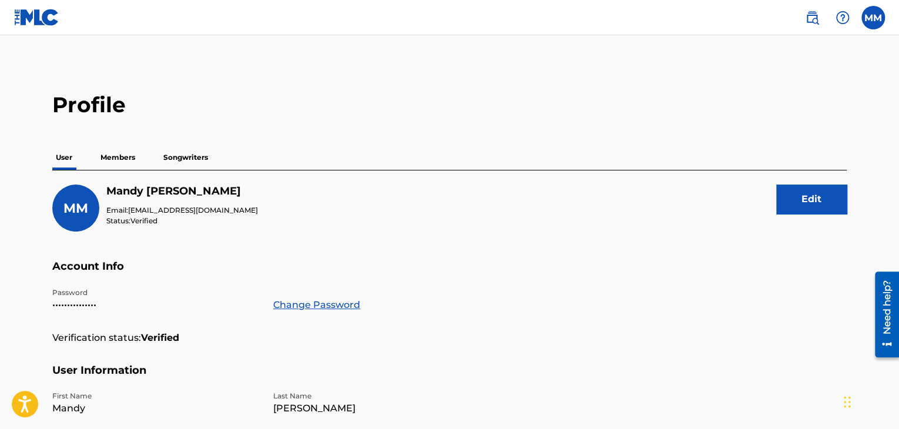
click at [122, 159] on p "Members" at bounding box center [118, 157] width 42 height 25
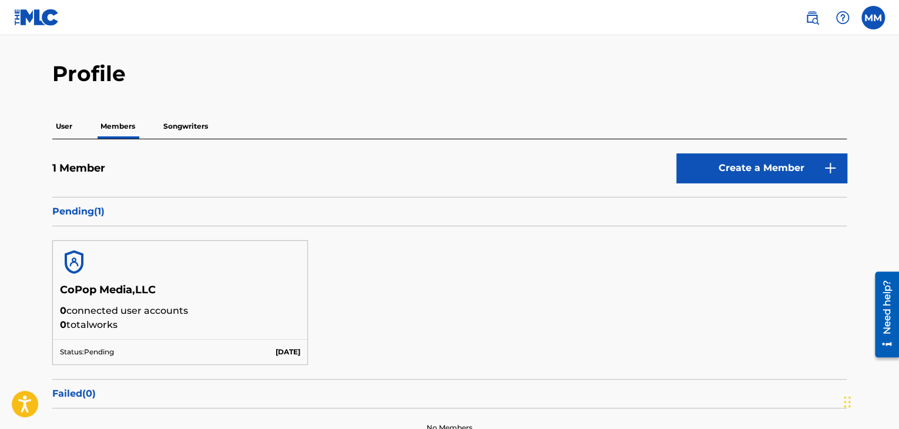
scroll to position [15, 0]
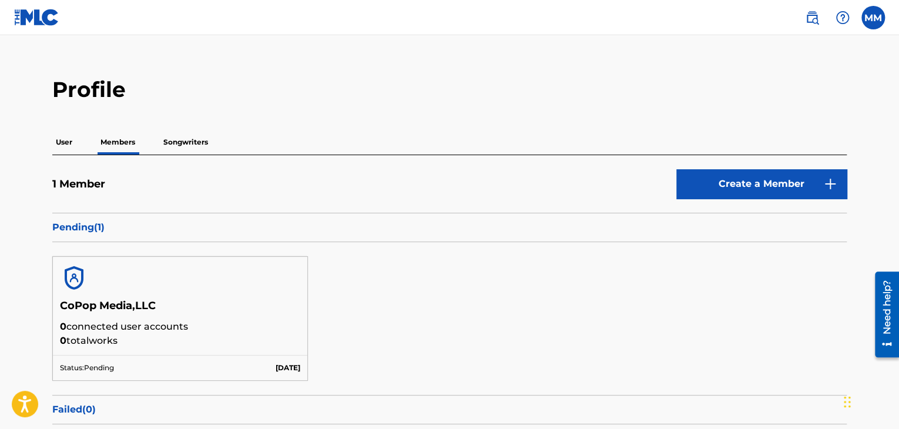
click at [173, 143] on p "Songwriters" at bounding box center [186, 142] width 52 height 25
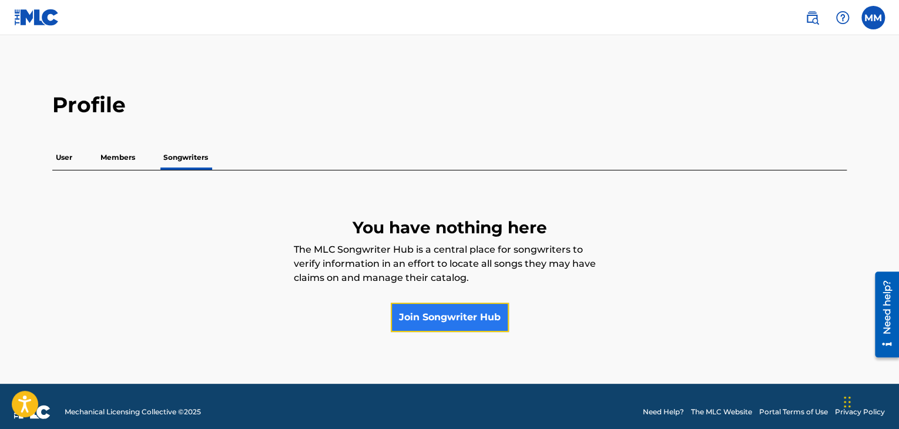
click at [426, 308] on link "Join Songwriter Hub" at bounding box center [450, 317] width 118 height 29
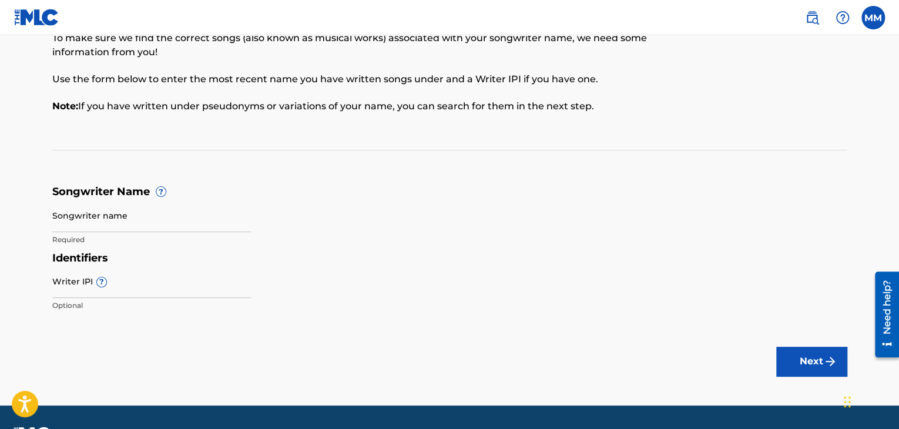
scroll to position [101, 0]
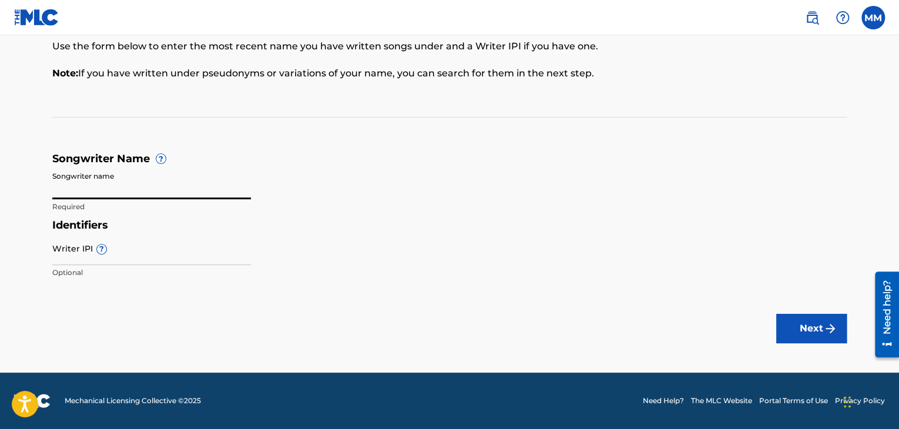
click at [68, 187] on input "Songwriter name" at bounding box center [151, 182] width 199 height 33
type input "Delta Bloom"
click at [82, 251] on input "Writer IPI ?" at bounding box center [151, 248] width 199 height 33
type input "01304641292"
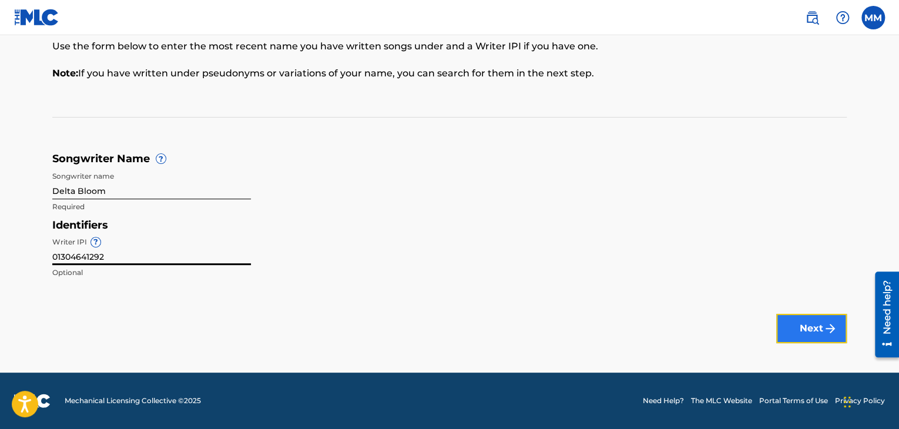
click at [801, 334] on button "Next" at bounding box center [811, 328] width 71 height 29
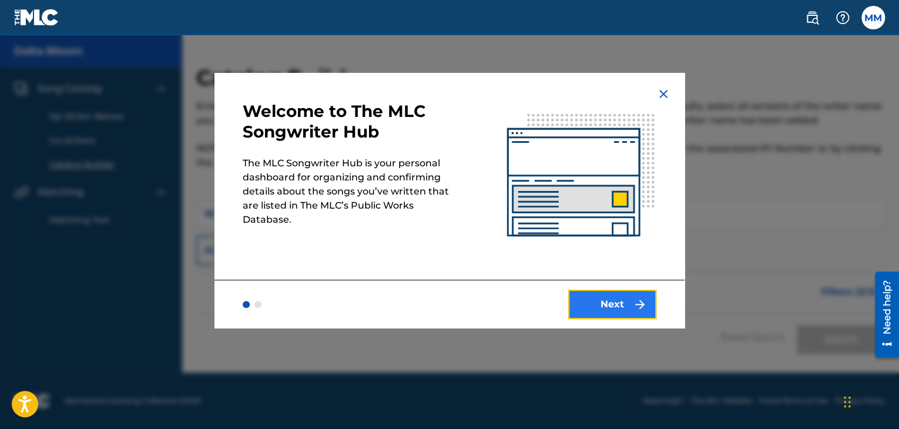
click at [611, 308] on button "Next" at bounding box center [612, 304] width 88 height 29
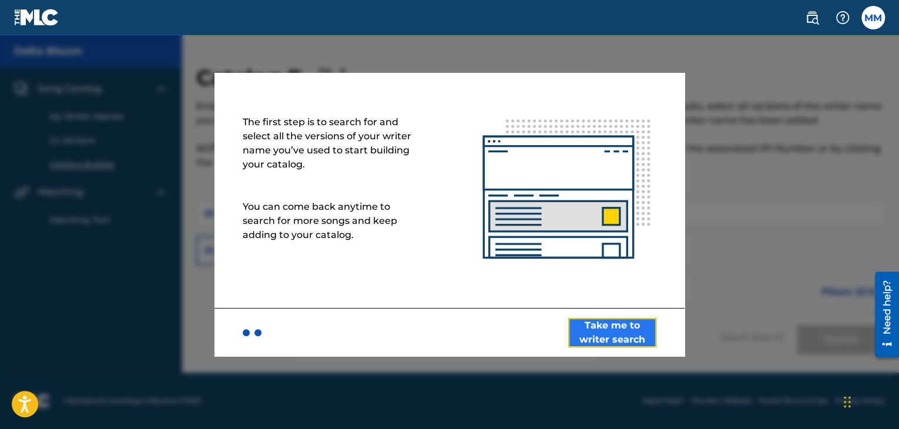
click at [611, 327] on button "Take me to writer search" at bounding box center [612, 332] width 88 height 29
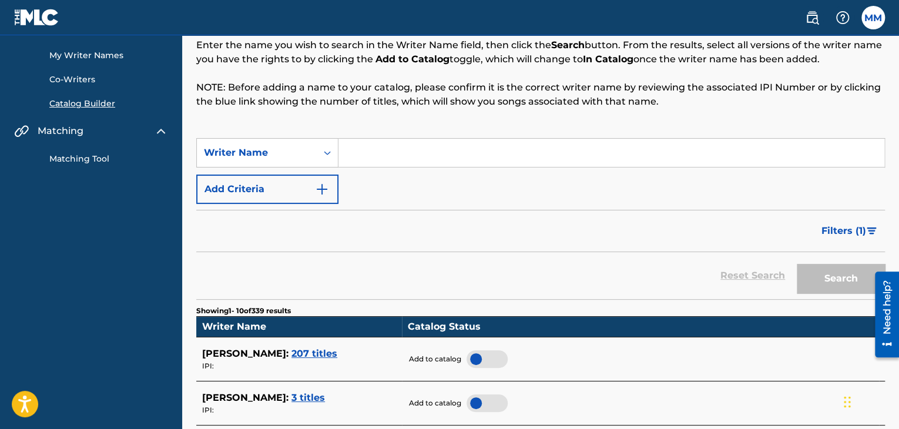
scroll to position [59, 0]
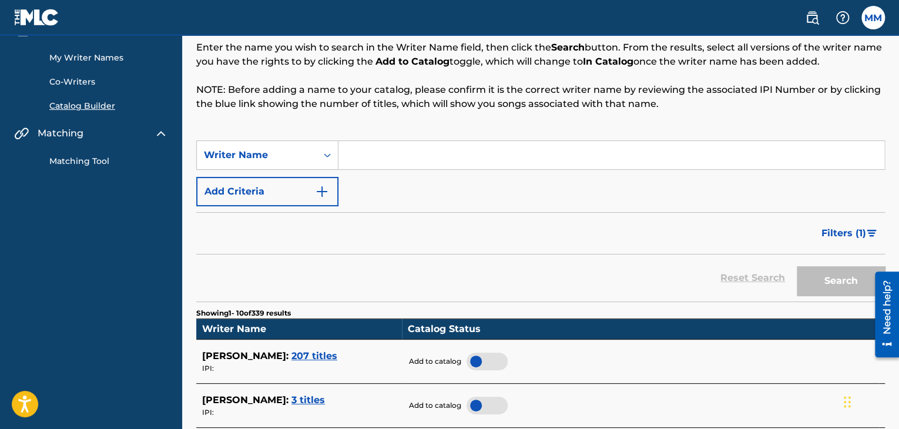
click at [361, 158] on input "Search Form" at bounding box center [611, 155] width 546 height 28
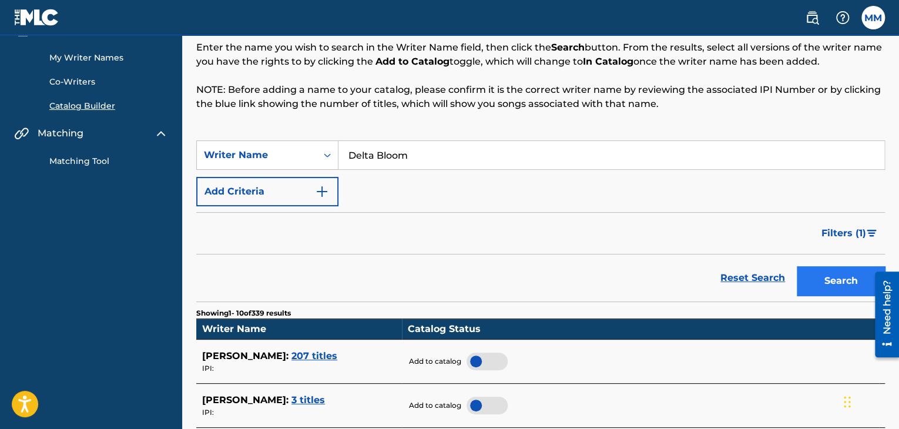
type input "Delta Bloom"
click at [833, 286] on button "Search" at bounding box center [841, 280] width 88 height 29
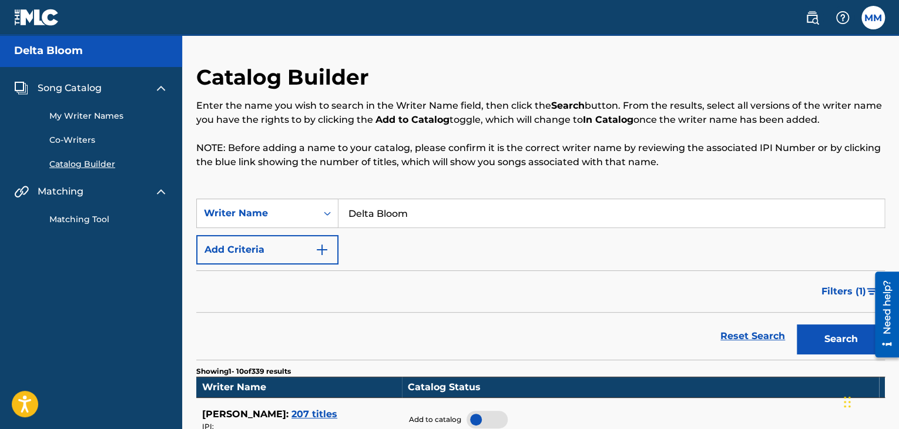
scroll to position [0, 0]
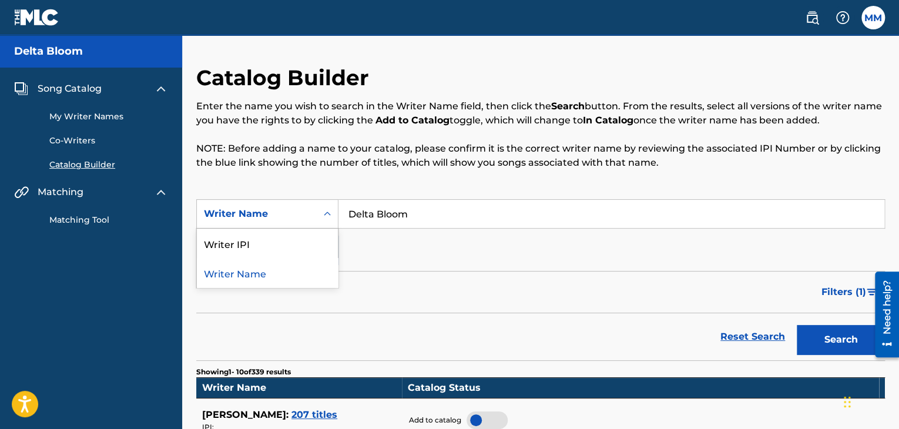
click at [260, 214] on div "Writer Name" at bounding box center [257, 214] width 106 height 14
click at [260, 213] on div "Writer Name" at bounding box center [257, 214] width 106 height 14
click at [251, 276] on div "Writer Name" at bounding box center [267, 272] width 141 height 29
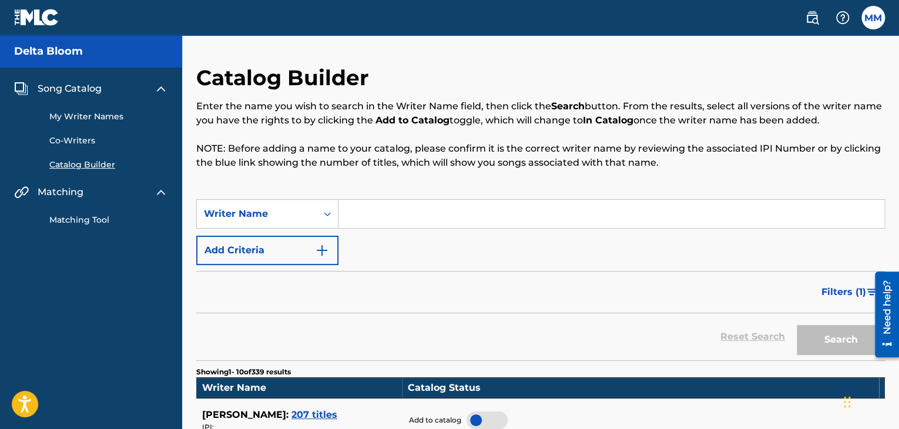
click at [381, 210] on input "Search Form" at bounding box center [611, 214] width 546 height 28
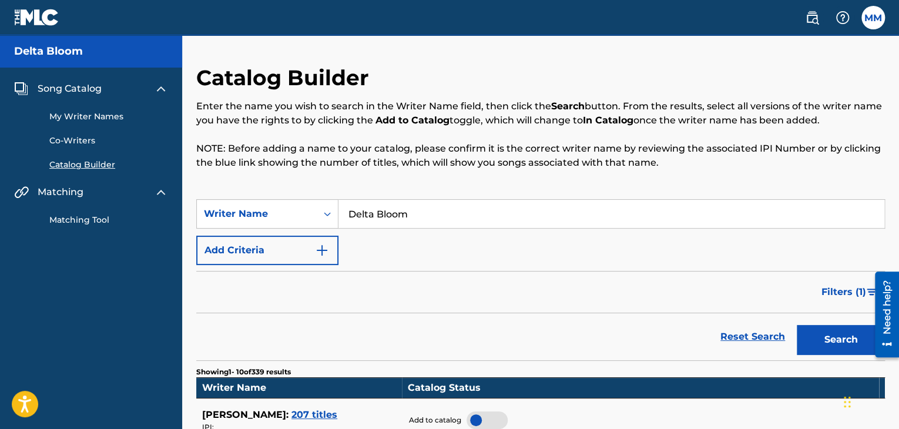
type input "Delta Bloom"
click at [810, 334] on button "Search" at bounding box center [841, 339] width 88 height 29
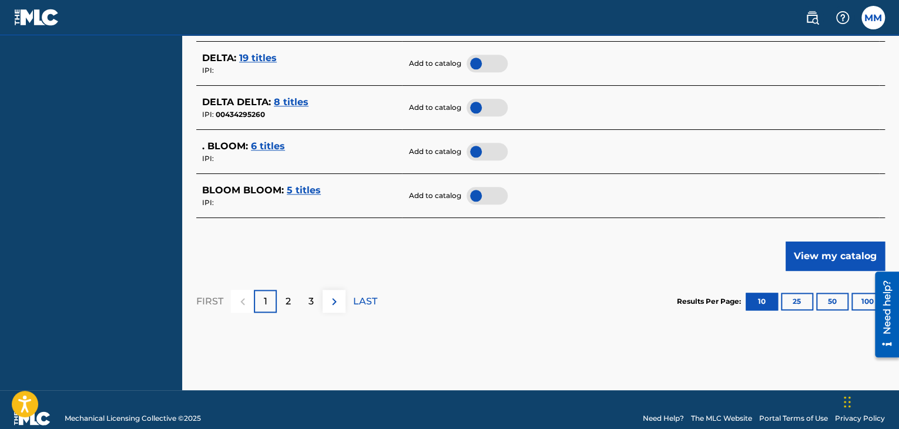
scroll to position [638, 0]
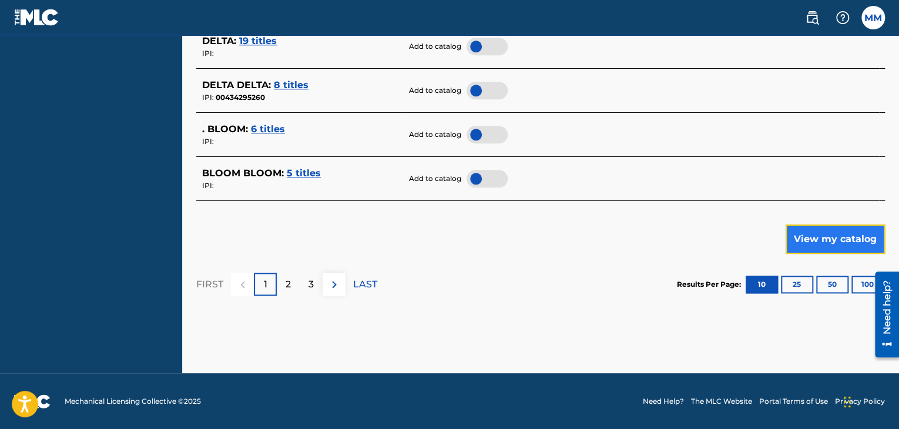
click at [824, 247] on button "View my catalog" at bounding box center [835, 238] width 99 height 29
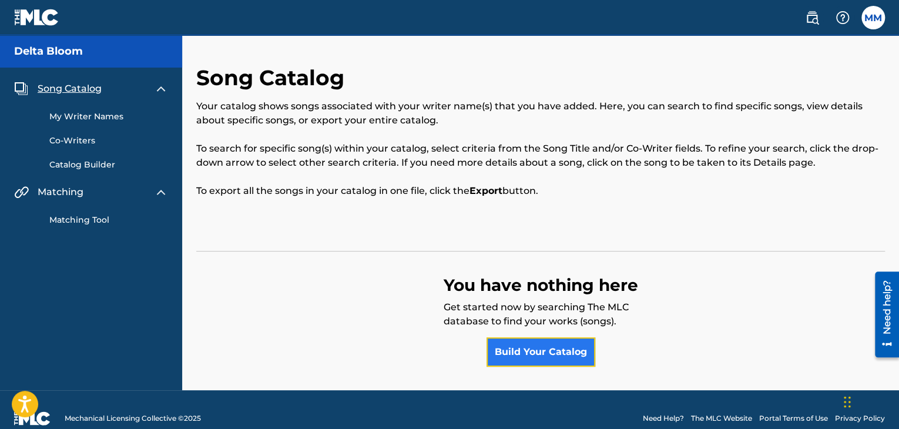
click at [526, 353] on link "Build Your Catalog" at bounding box center [541, 351] width 109 height 29
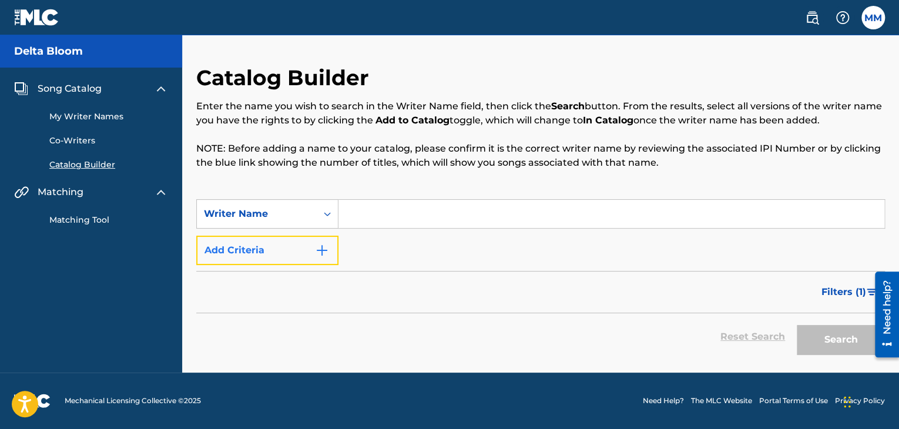
click at [308, 253] on button "Add Criteria" at bounding box center [267, 250] width 142 height 29
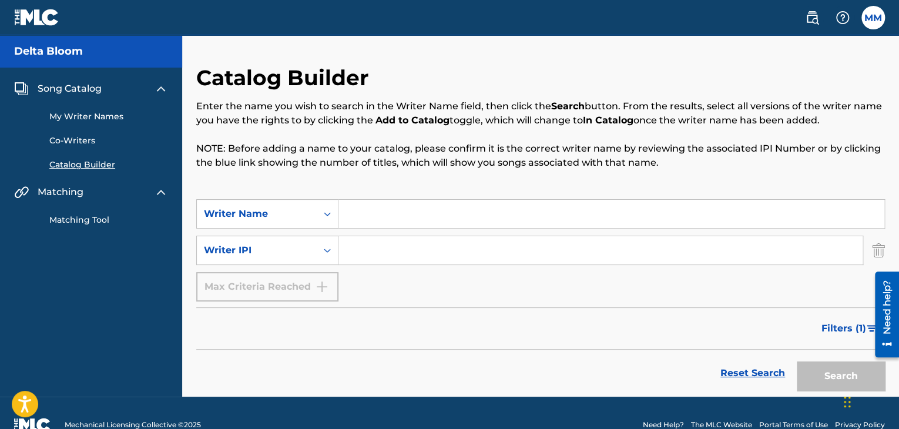
click at [353, 210] on input "Search Form" at bounding box center [611, 214] width 546 height 28
type input "Delta Bloom"
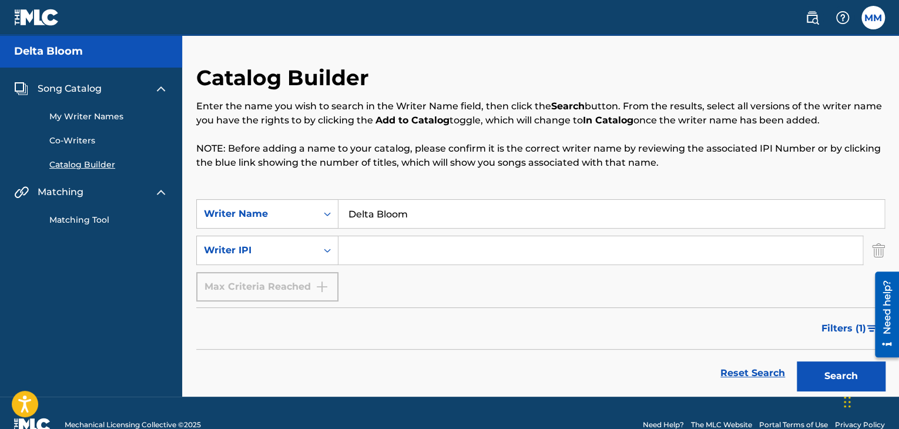
click at [355, 256] on input "Search Form" at bounding box center [600, 250] width 524 height 28
click at [375, 250] on input "Search Form" at bounding box center [600, 250] width 524 height 28
paste input "01304641292"
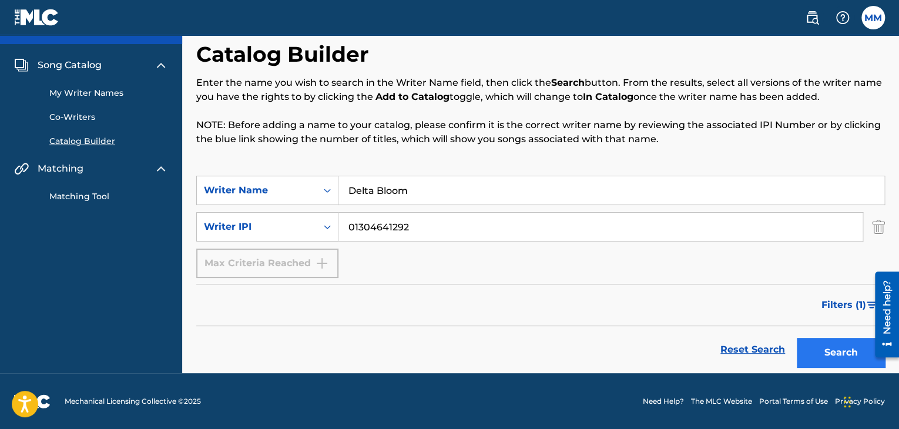
type input "01304641292"
click at [845, 351] on button "Search" at bounding box center [841, 352] width 88 height 29
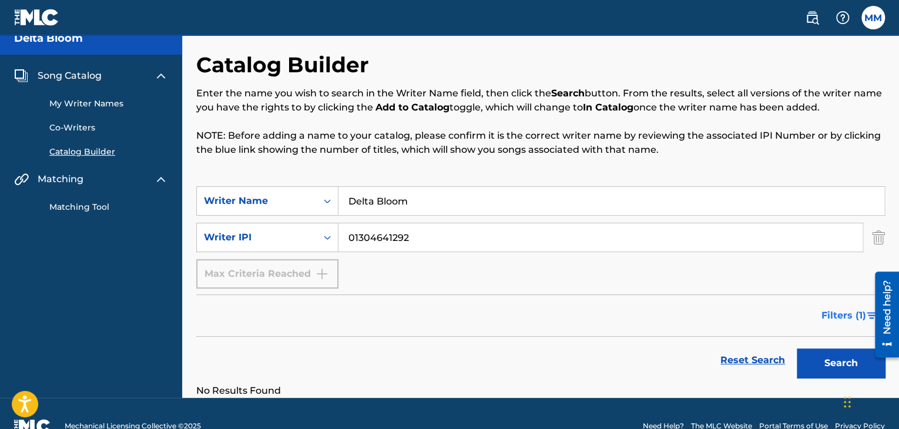
scroll to position [0, 0]
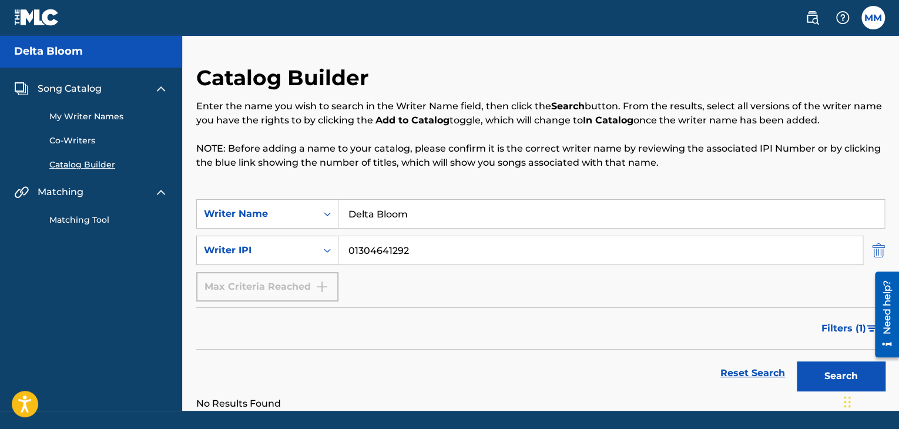
click at [878, 251] on img "Search Form" at bounding box center [878, 250] width 13 height 29
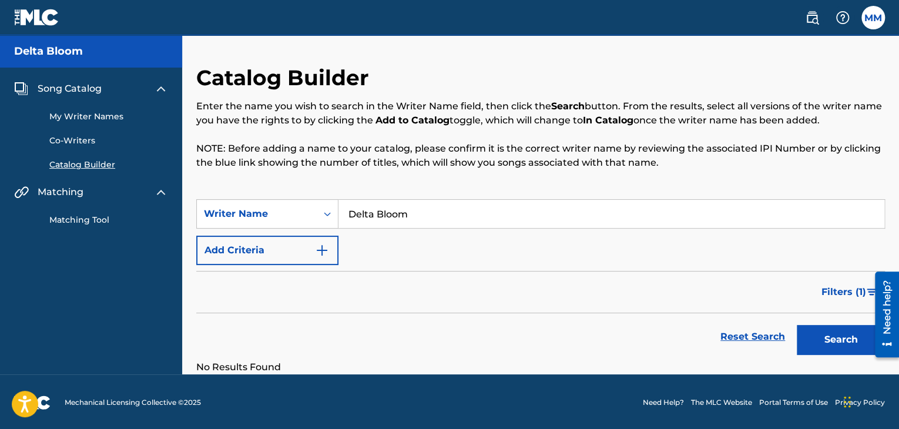
click at [49, 87] on span "Song Catalog" at bounding box center [70, 89] width 64 height 14
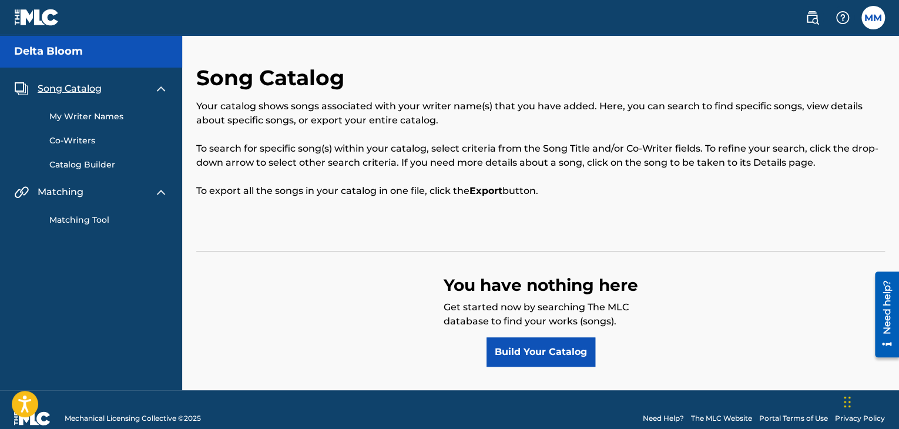
click at [56, 111] on link "My Writer Names" at bounding box center [108, 116] width 119 height 12
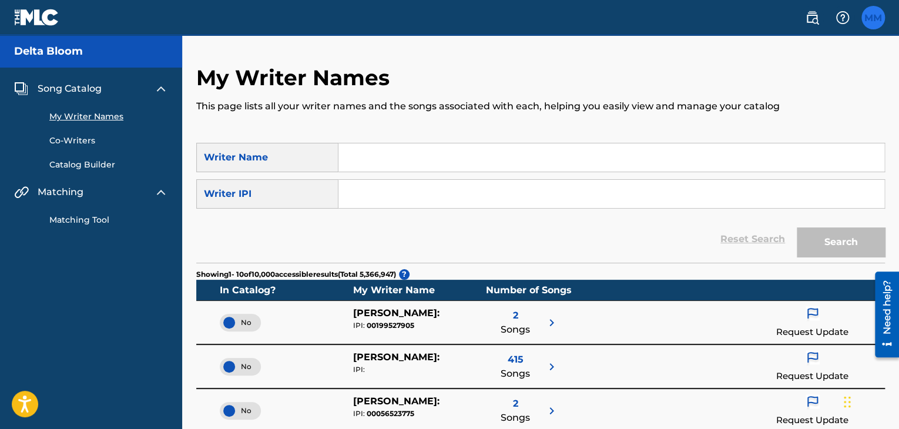
click at [882, 20] on label at bounding box center [873, 18] width 24 height 24
click at [873, 18] on input "MM Mandy Montgomery mediacopop@gmail.com Notification Preferences Profile Log o…" at bounding box center [873, 18] width 0 height 0
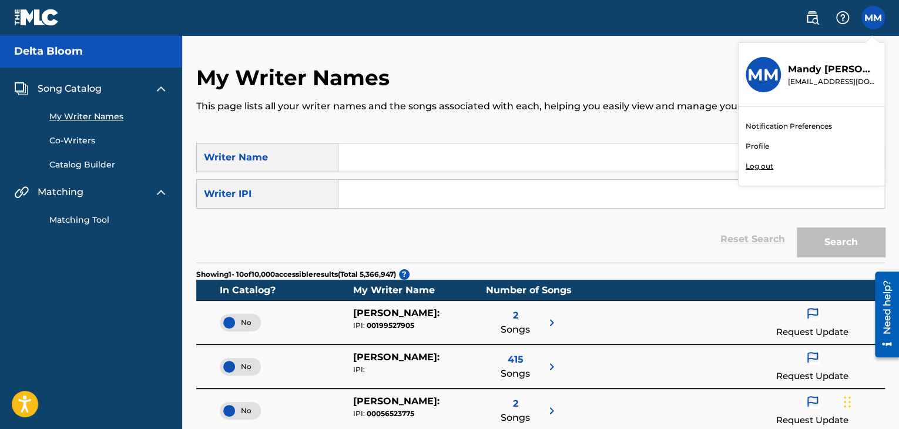
click at [762, 143] on link "Profile" at bounding box center [758, 146] width 24 height 11
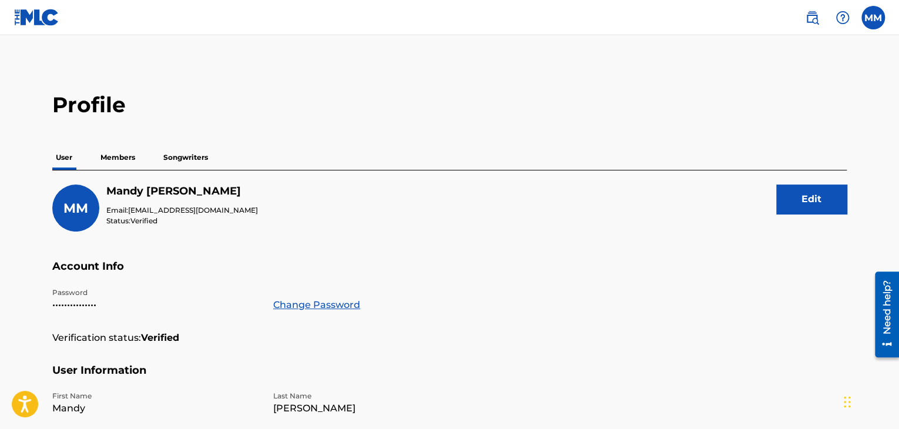
click at [122, 156] on p "Members" at bounding box center [118, 157] width 42 height 25
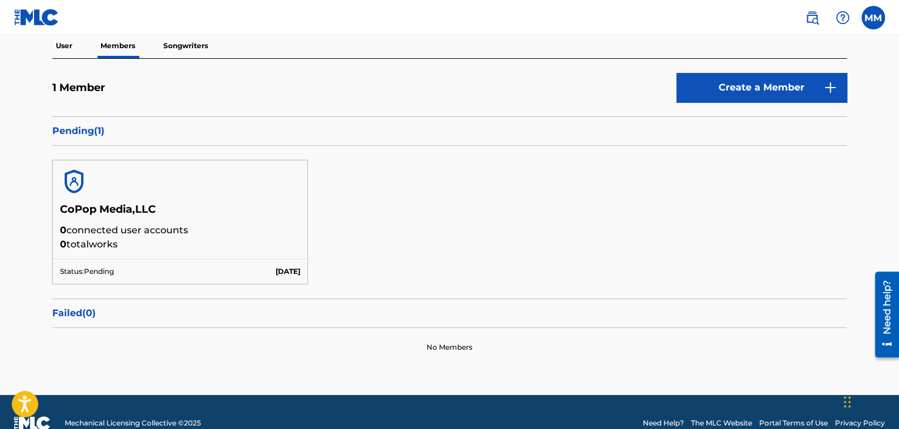
scroll to position [118, 0]
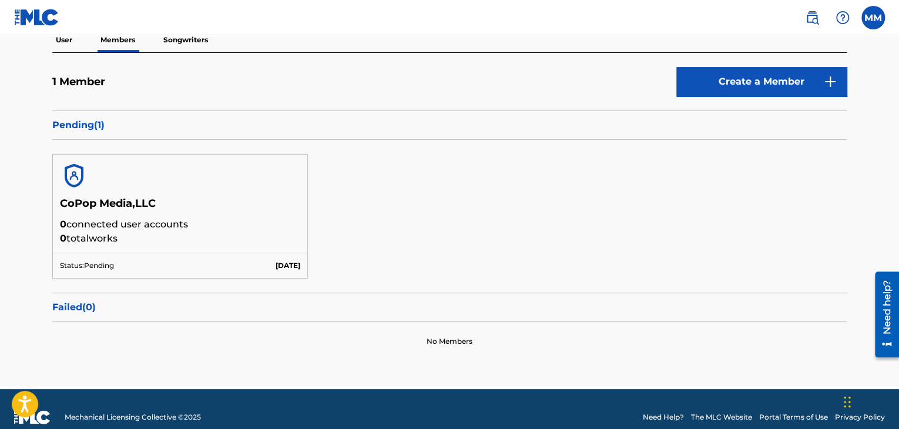
click at [76, 177] on img at bounding box center [74, 176] width 28 height 28
click at [185, 43] on p "Songwriters" at bounding box center [186, 40] width 52 height 25
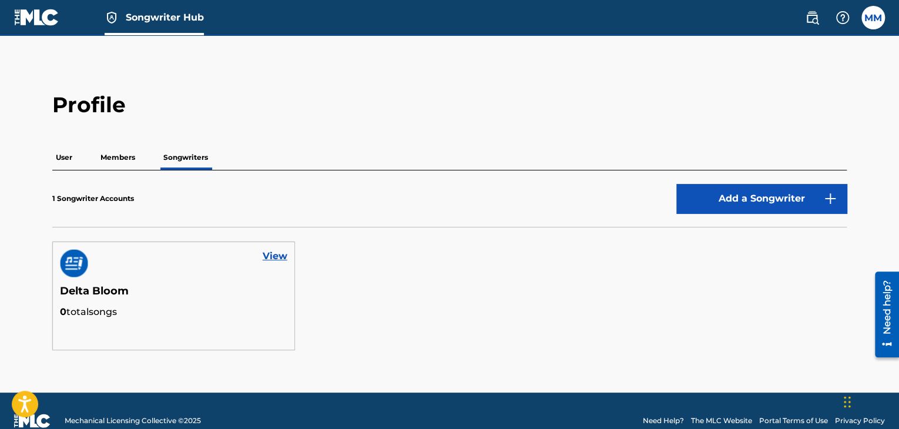
click at [118, 158] on p "Members" at bounding box center [118, 157] width 42 height 25
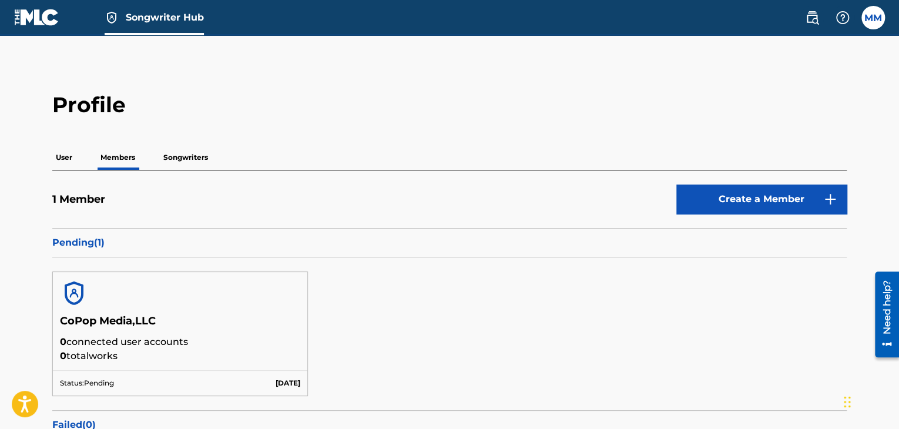
click at [116, 322] on h5 "CoPop Media,LLC" at bounding box center [180, 324] width 240 height 21
click at [870, 22] on label at bounding box center [873, 18] width 24 height 24
click at [873, 18] on input "MM Mandy Montgomery mediacopop@gmail.com Notification Preferences Profile Log o…" at bounding box center [873, 18] width 0 height 0
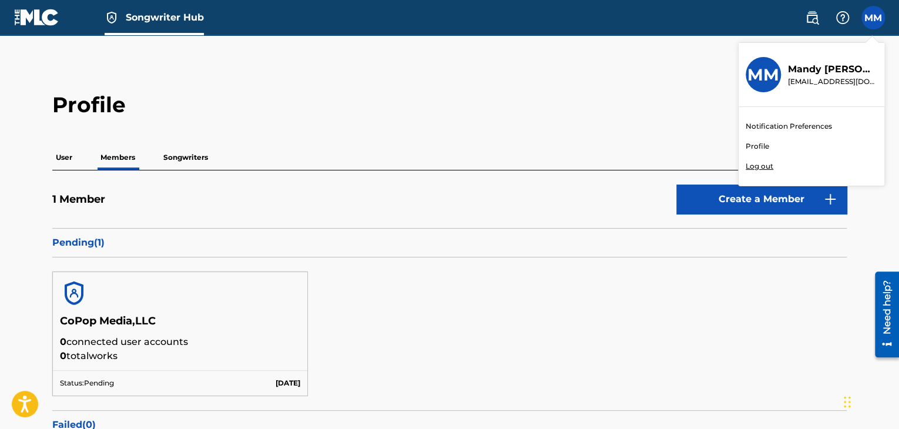
click at [753, 149] on link "Profile" at bounding box center [758, 146] width 24 height 11
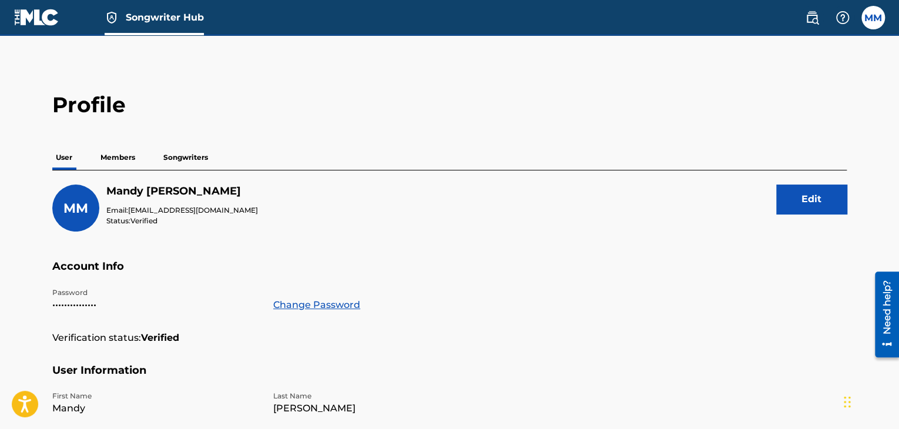
click at [123, 159] on p "Members" at bounding box center [118, 157] width 42 height 25
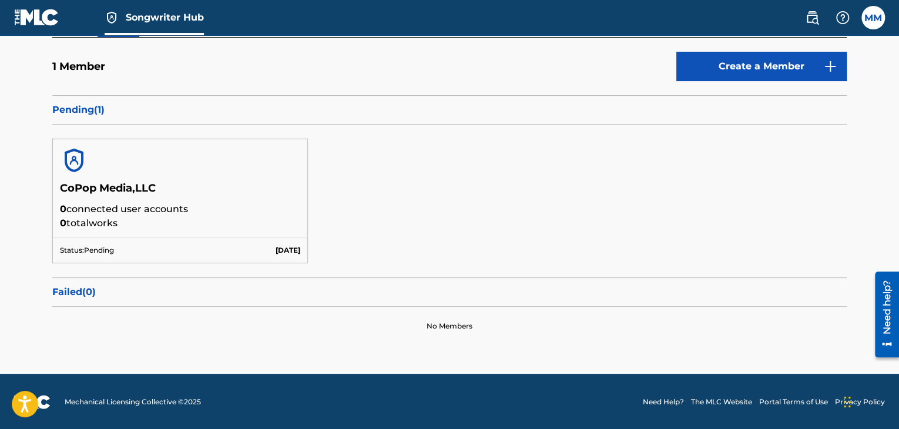
scroll to position [74, 0]
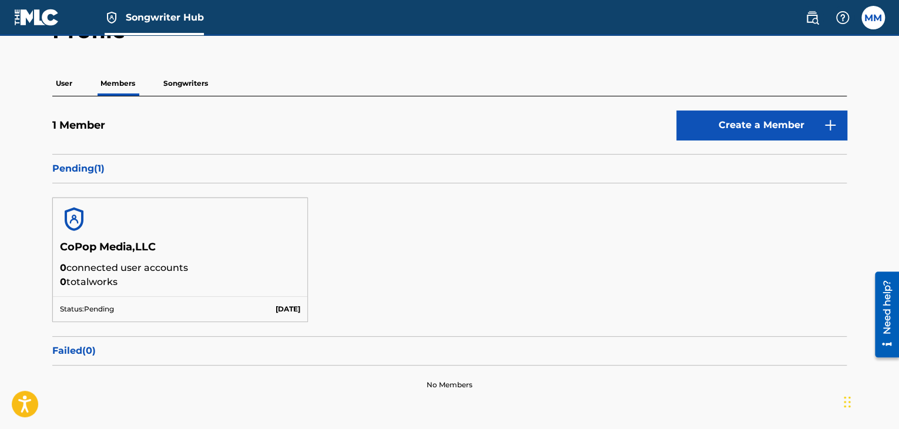
click at [66, 79] on p "User" at bounding box center [64, 83] width 24 height 25
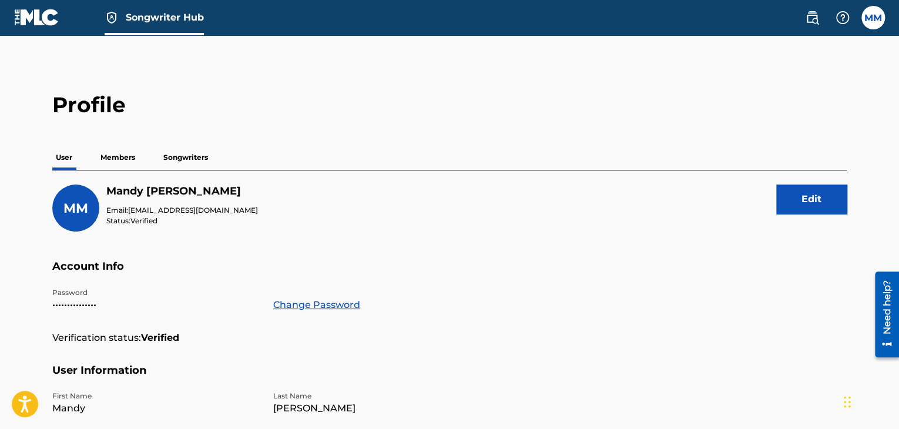
drag, startPoint x: 122, startPoint y: 156, endPoint x: 132, endPoint y: 158, distance: 10.7
click at [121, 157] on p "Members" at bounding box center [118, 157] width 42 height 25
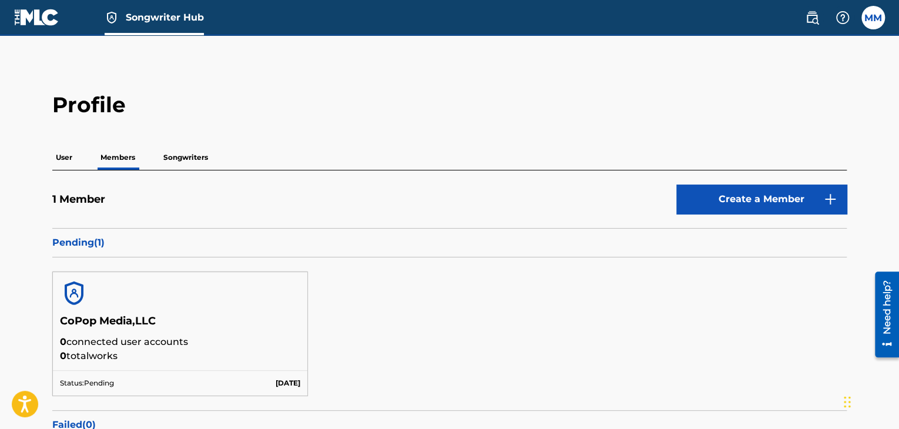
click at [183, 157] on p "Songwriters" at bounding box center [186, 157] width 52 height 25
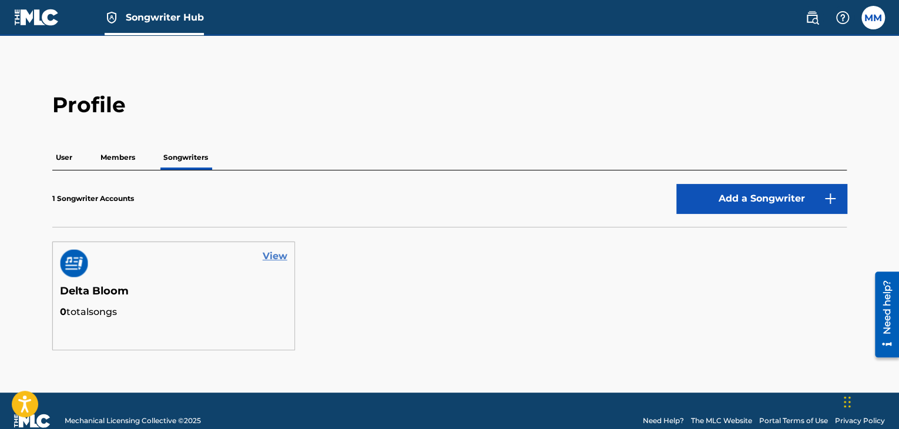
click at [276, 258] on link "View" at bounding box center [275, 256] width 25 height 14
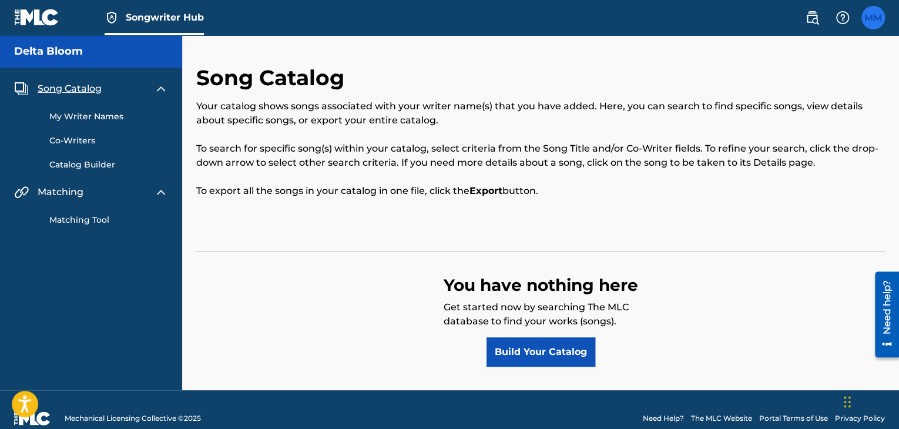
click at [877, 22] on label at bounding box center [873, 18] width 24 height 24
click at [873, 18] on input "MM Mandy Montgomery mediacopop@gmail.com Notification Preferences Profile Log o…" at bounding box center [873, 18] width 0 height 0
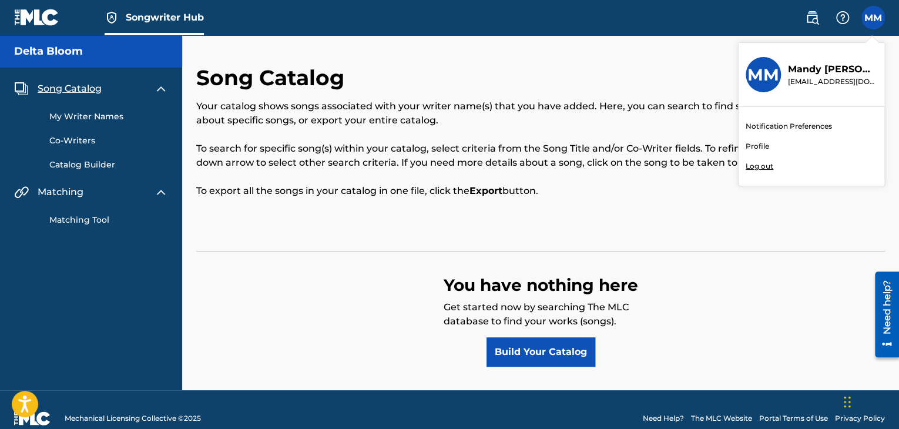
click at [754, 164] on p "Log out" at bounding box center [760, 166] width 28 height 11
click at [873, 18] on input "MM Mandy Montgomery mediacopop@gmail.com Notification Preferences Profile Log o…" at bounding box center [873, 18] width 0 height 0
